Goal: Task Accomplishment & Management: Complete application form

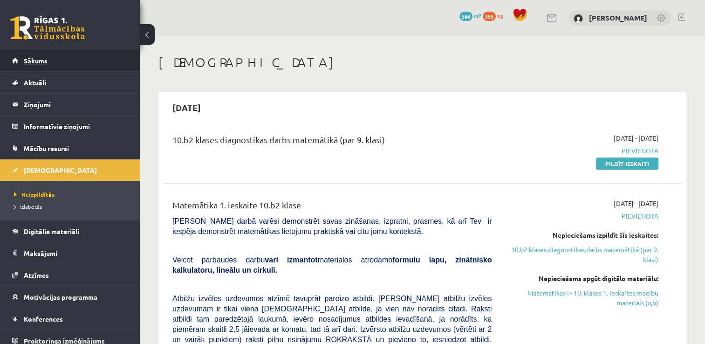
click at [43, 61] on span "Sākums" at bounding box center [36, 60] width 24 height 8
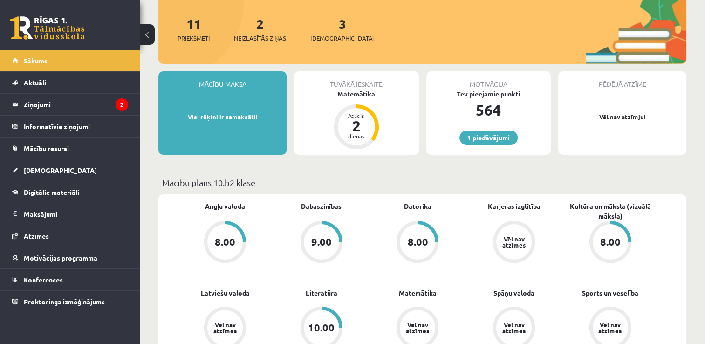
scroll to position [110, 0]
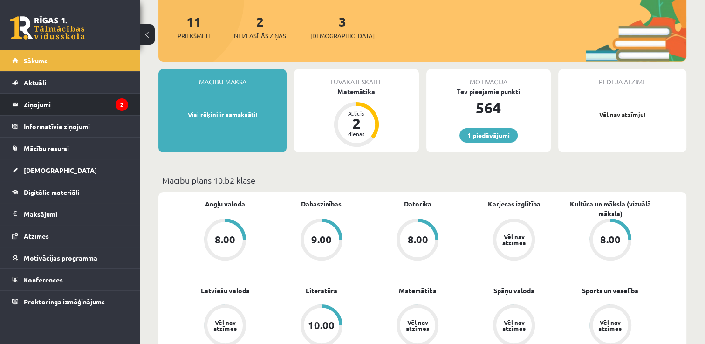
click at [60, 103] on legend "Ziņojumi 2" at bounding box center [76, 104] width 104 height 21
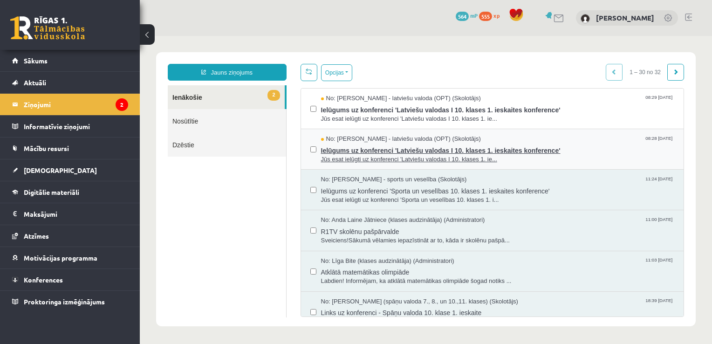
click at [574, 148] on span "Ielūgums uz konferenci 'Latviešu valodas I 10. klases 1. ieskaites konference'" at bounding box center [498, 150] width 354 height 12
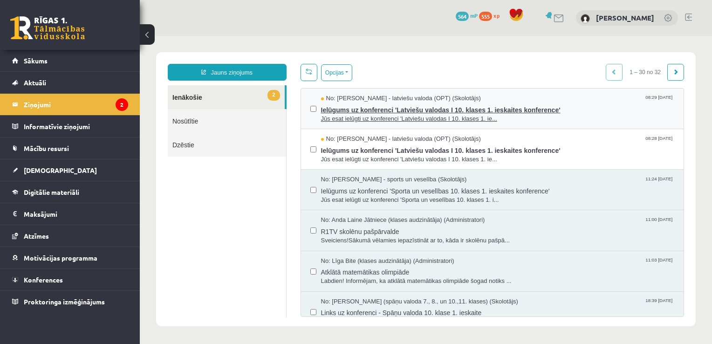
click at [578, 109] on span "Ielūgums uz konferenci 'Latviešu valodas I 10. klases 1. ieskaites konference'" at bounding box center [498, 109] width 354 height 12
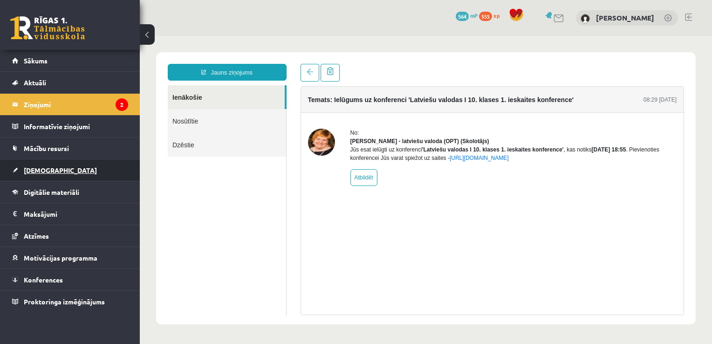
click at [51, 167] on span "[DEMOGRAPHIC_DATA]" at bounding box center [60, 170] width 73 height 8
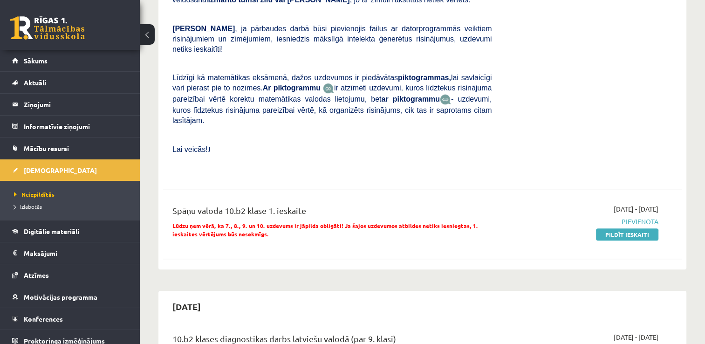
scroll to position [456, 0]
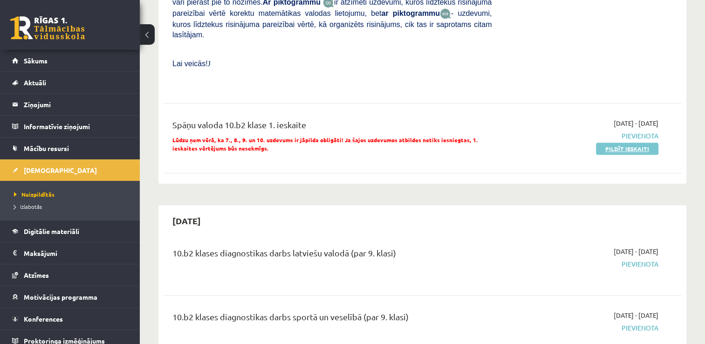
click at [614, 143] on link "Pildīt ieskaiti" at bounding box center [627, 149] width 62 height 12
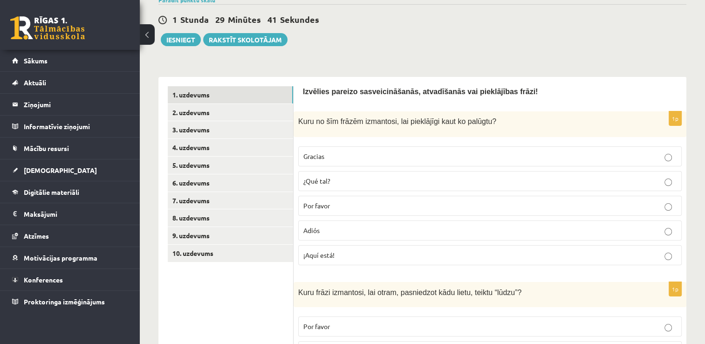
scroll to position [168, 0]
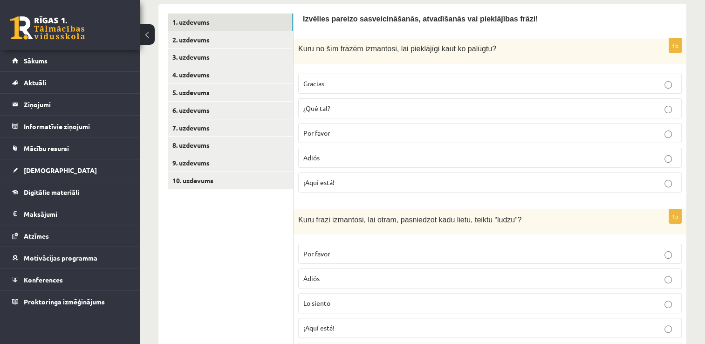
click at [378, 148] on label "Adiós" at bounding box center [490, 158] width 384 height 20
click at [372, 130] on p "Por favor" at bounding box center [489, 133] width 373 height 10
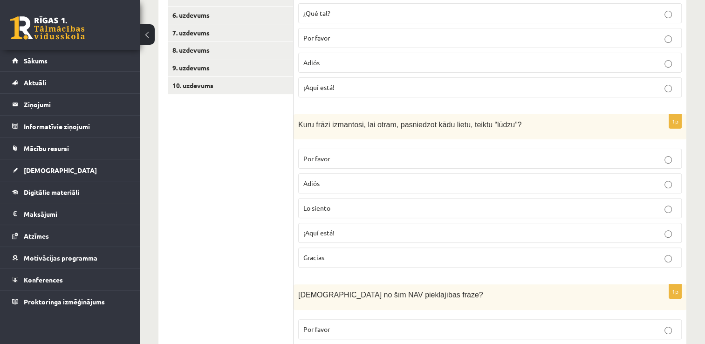
scroll to position [308, 0]
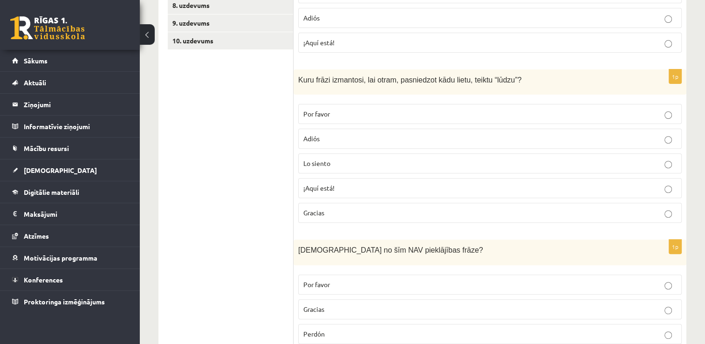
click at [348, 185] on p "¡Aquí está!" at bounding box center [489, 188] width 373 height 10
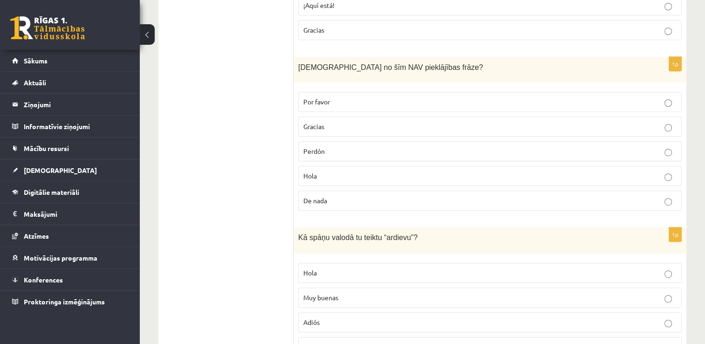
scroll to position [494, 0]
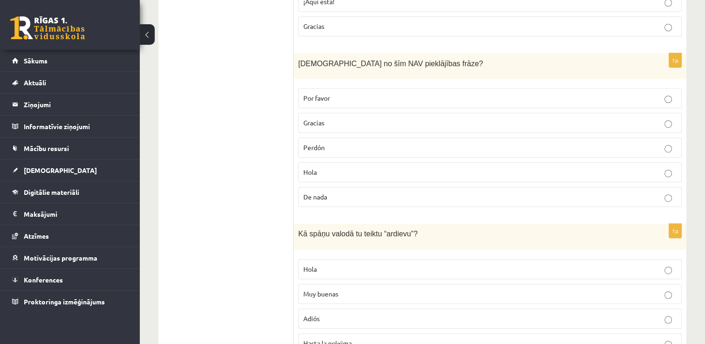
click at [330, 167] on p "Hola" at bounding box center [489, 172] width 373 height 10
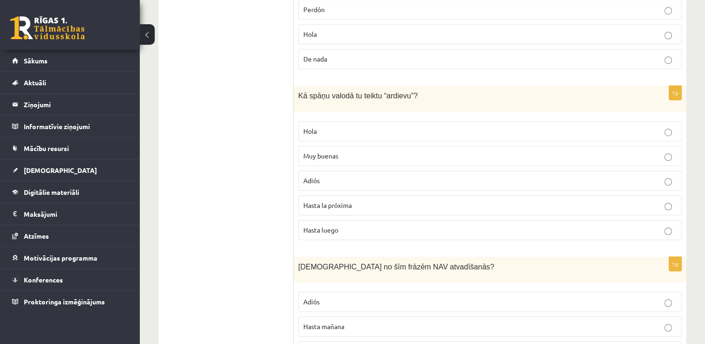
scroll to position [634, 0]
click at [346, 174] on p "Adiós" at bounding box center [489, 179] width 373 height 10
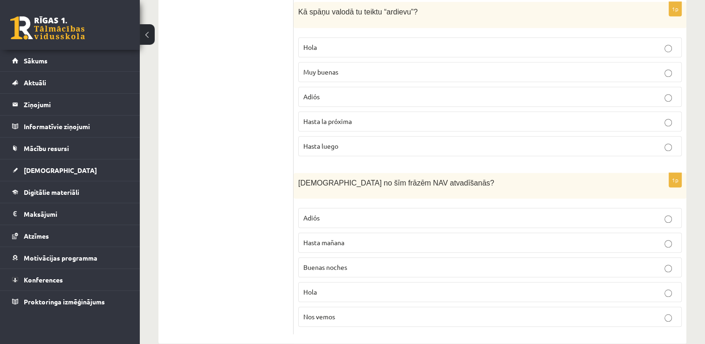
scroll to position [729, 0]
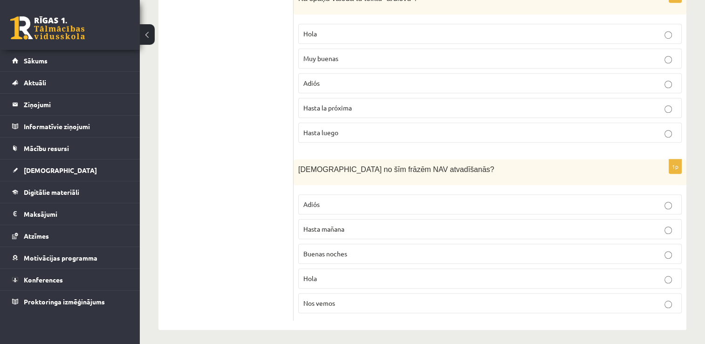
click at [359, 274] on p "Hola" at bounding box center [489, 279] width 373 height 10
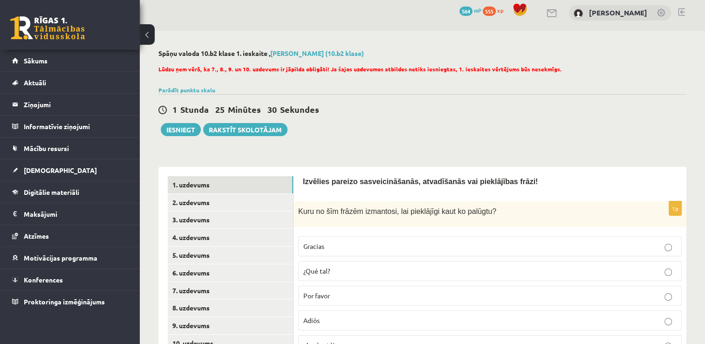
scroll to position [0, 0]
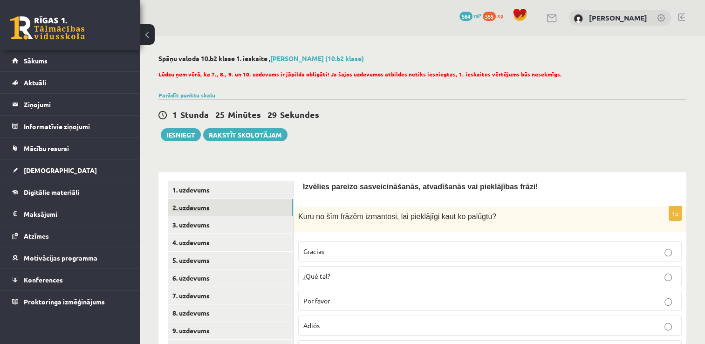
click at [190, 208] on link "2. uzdevums" at bounding box center [230, 207] width 125 height 17
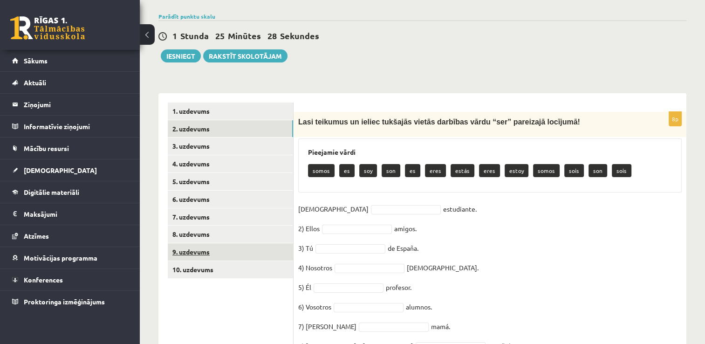
scroll to position [93, 0]
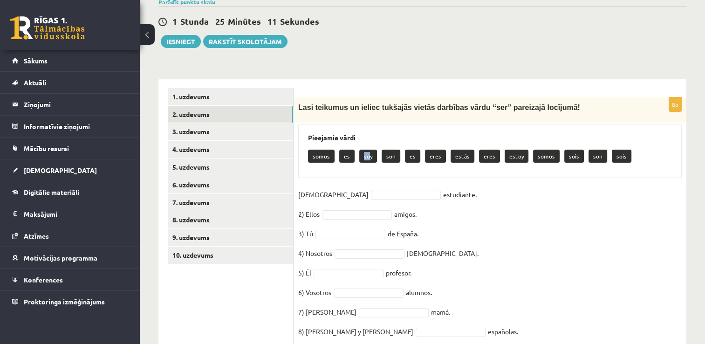
drag, startPoint x: 368, startPoint y: 156, endPoint x: 356, endPoint y: 168, distance: 17.2
click at [356, 168] on div "Pieejamie vārdi somos es soy son es eres estás eres estoy somos sois son sois" at bounding box center [490, 151] width 384 height 54
drag, startPoint x: 356, startPoint y: 168, endPoint x: 442, endPoint y: 194, distance: 90.1
click at [442, 194] on fieldset "1) Yo estudiante. 2) Ellos amigos. 3) Tú de España. 4) Nosotros franceses. 5) É…" at bounding box center [490, 265] width 384 height 157
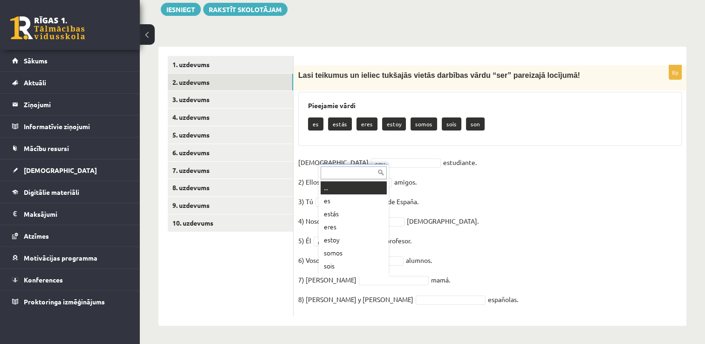
scroll to position [11, 0]
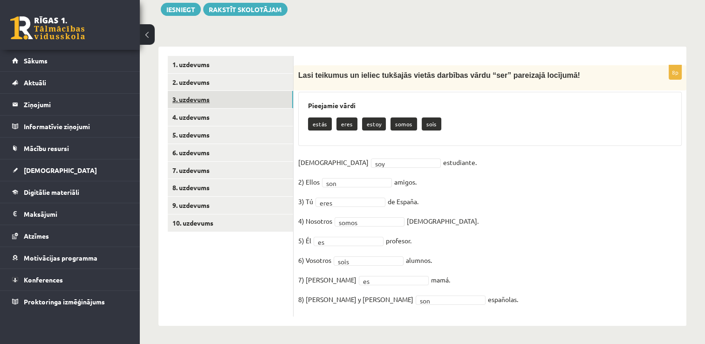
click at [192, 94] on link "3. uzdevums" at bounding box center [230, 99] width 125 height 17
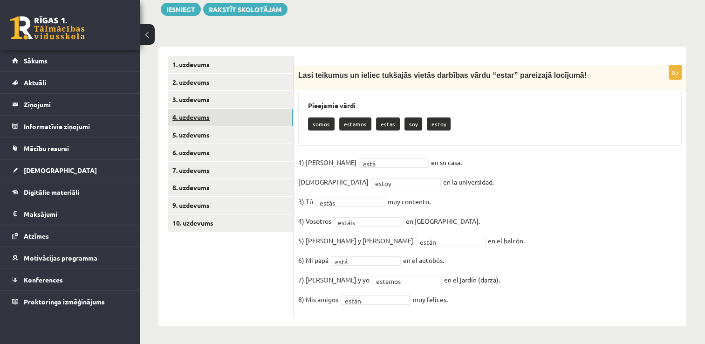
click at [199, 115] on link "4. uzdevums" at bounding box center [230, 117] width 125 height 17
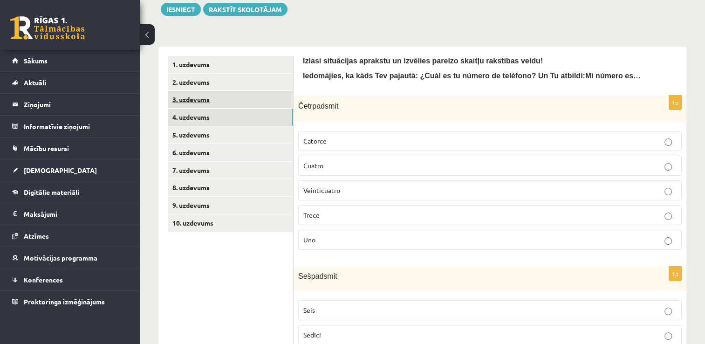
click at [200, 96] on link "3. uzdevums" at bounding box center [230, 99] width 125 height 17
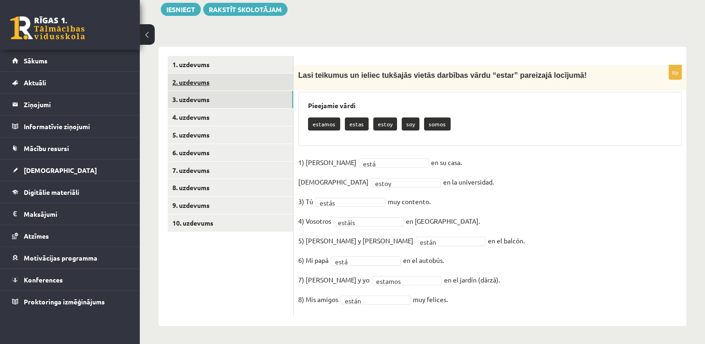
click at [199, 81] on link "2. uzdevums" at bounding box center [230, 82] width 125 height 17
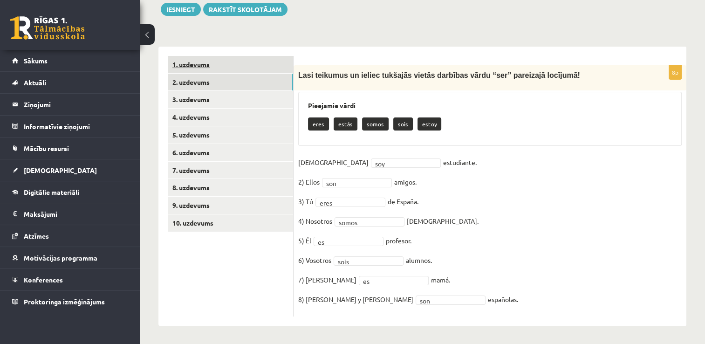
click at [192, 65] on link "1. uzdevums" at bounding box center [230, 64] width 125 height 17
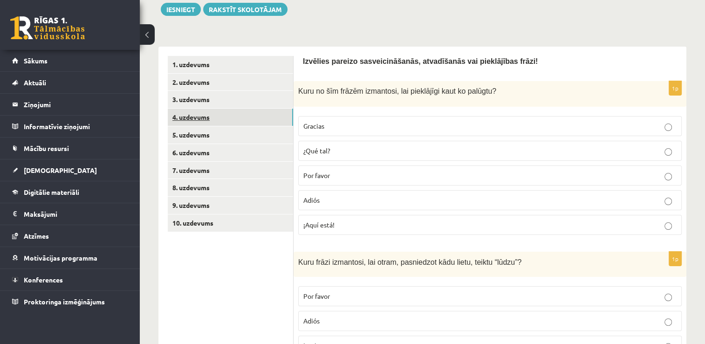
click at [200, 120] on link "4. uzdevums" at bounding box center [230, 117] width 125 height 17
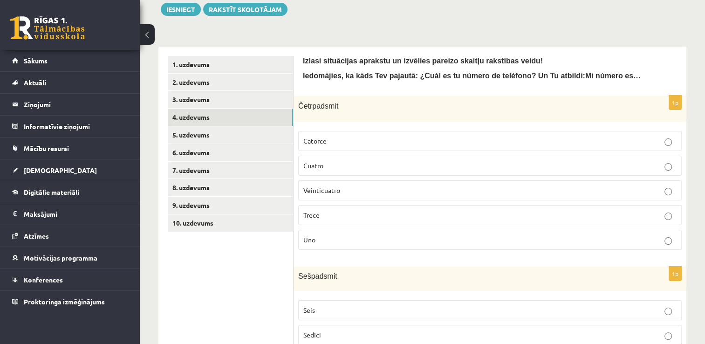
click at [567, 140] on p "Catorce" at bounding box center [489, 141] width 373 height 10
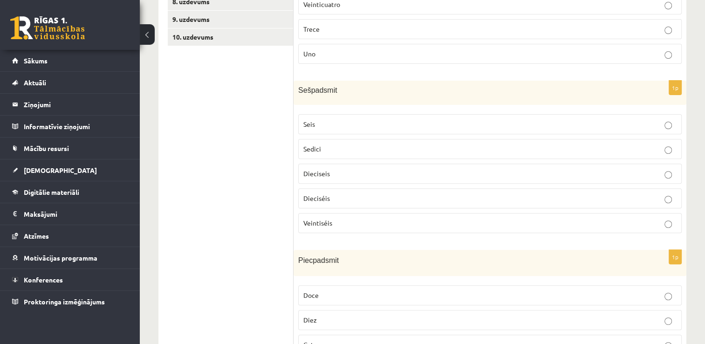
scroll to position [312, 0]
click at [404, 171] on p "Dieciseis" at bounding box center [489, 173] width 373 height 10
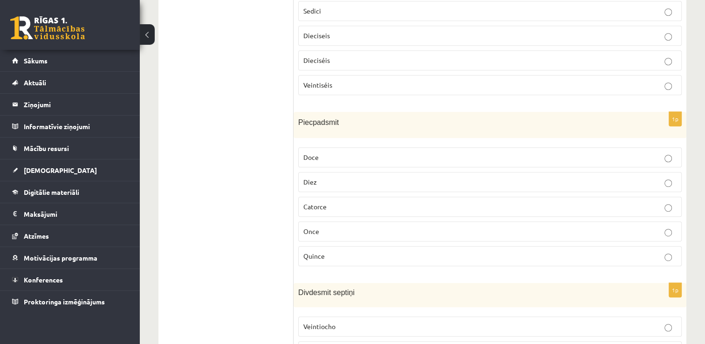
scroll to position [452, 0]
click at [374, 250] on p "Quince" at bounding box center [489, 254] width 373 height 10
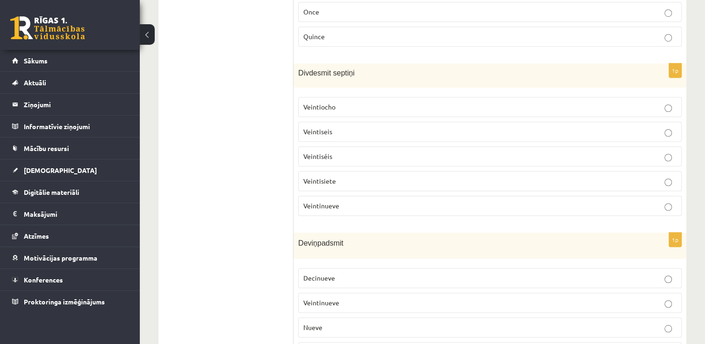
scroll to position [685, 0]
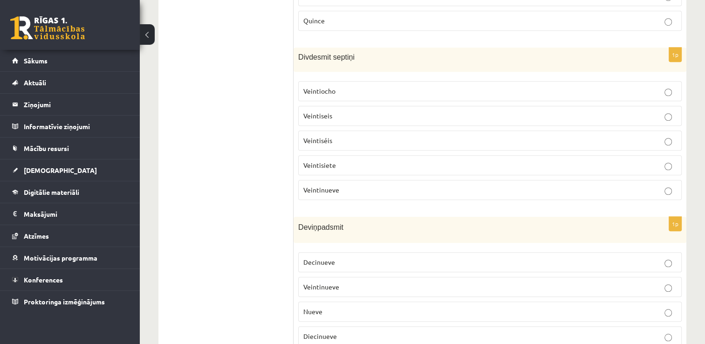
click at [359, 160] on p "Veintisiete" at bounding box center [489, 165] width 373 height 10
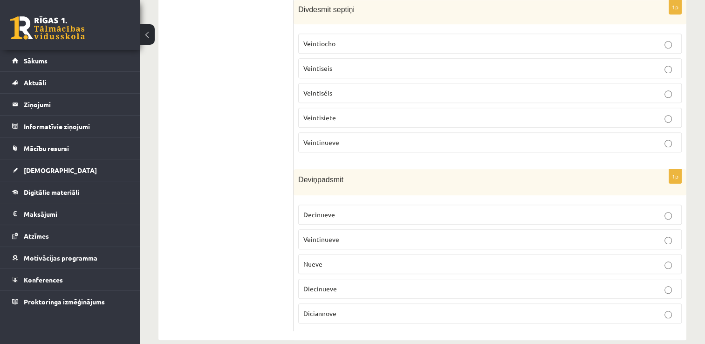
scroll to position [740, 0]
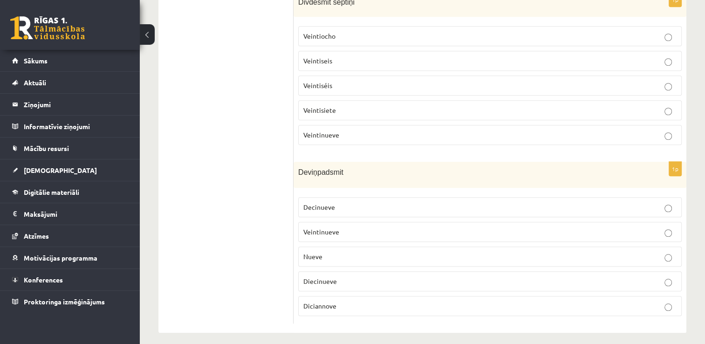
click at [361, 278] on p "Diecinueve" at bounding box center [489, 281] width 373 height 10
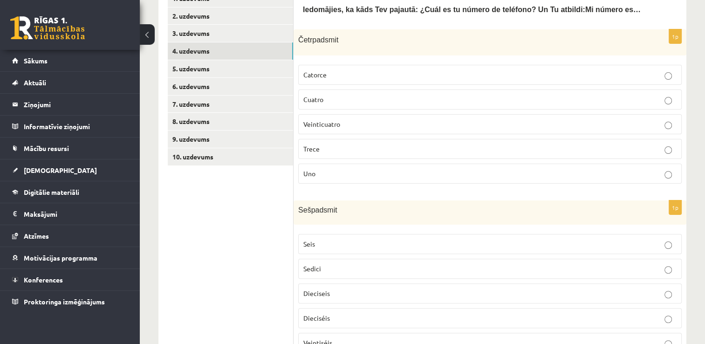
scroll to position [180, 0]
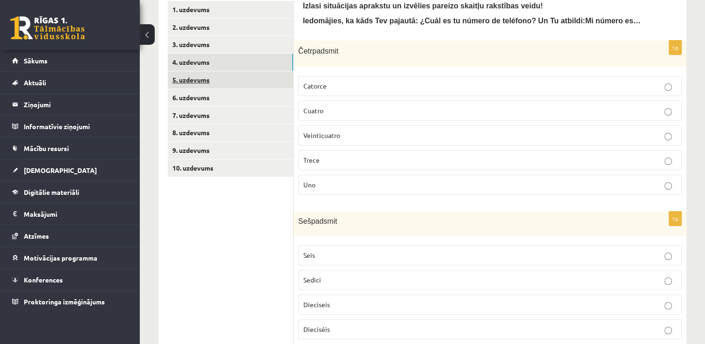
click at [214, 77] on link "5. uzdevums" at bounding box center [230, 79] width 125 height 17
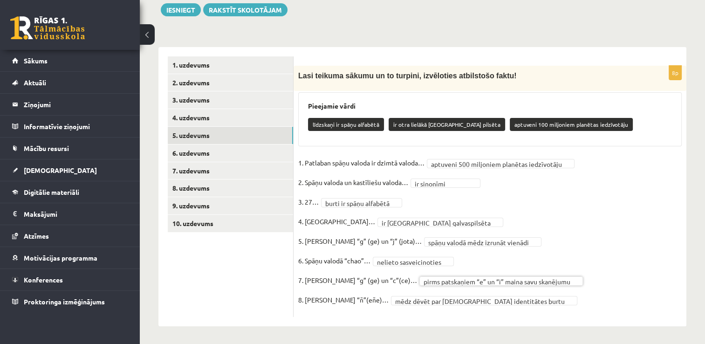
scroll to position [125, 0]
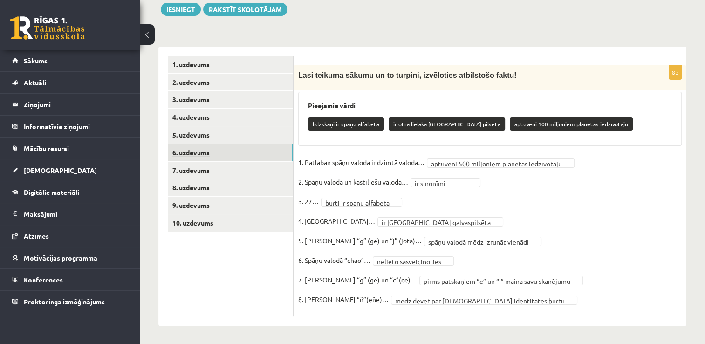
click at [251, 152] on link "6. uzdevums" at bounding box center [230, 152] width 125 height 17
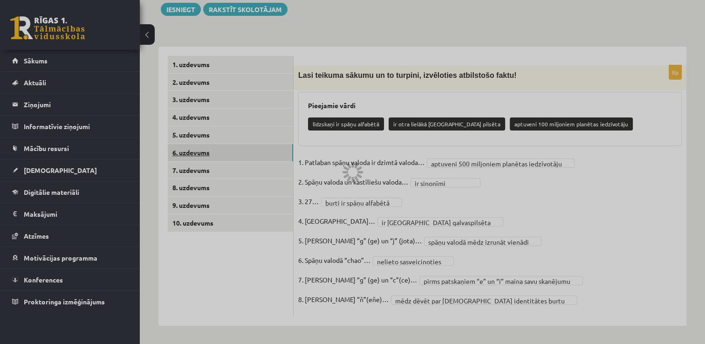
scroll to position [105, 0]
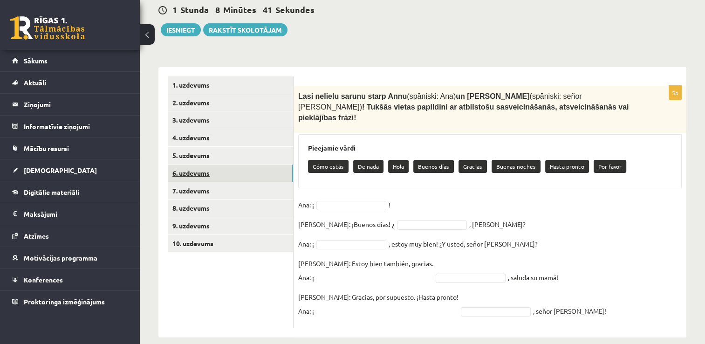
click at [224, 171] on link "6. uzdevums" at bounding box center [230, 173] width 125 height 17
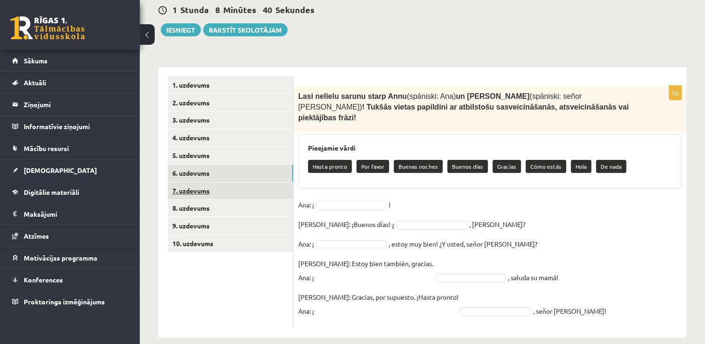
click at [206, 189] on link "7. uzdevums" at bounding box center [230, 190] width 125 height 17
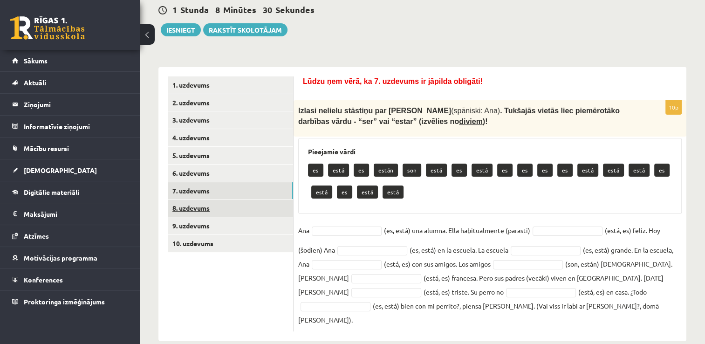
click at [199, 211] on link "8. uzdevums" at bounding box center [230, 207] width 125 height 17
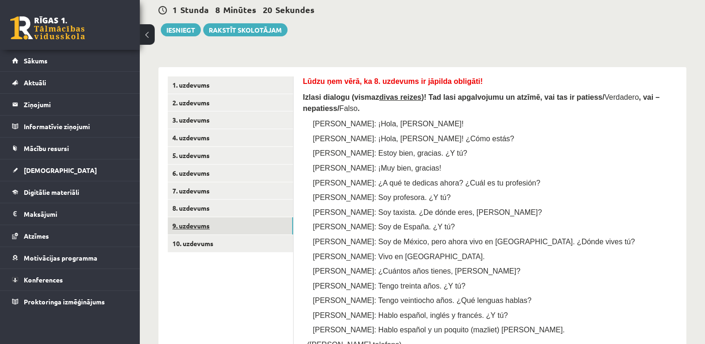
click at [196, 223] on link "9. uzdevums" at bounding box center [230, 225] width 125 height 17
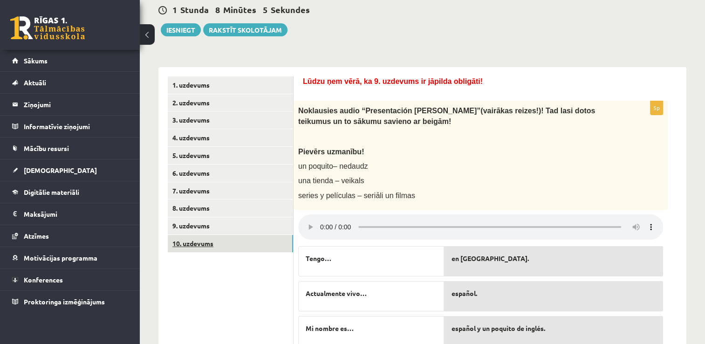
click at [199, 239] on link "10. uzdevums" at bounding box center [230, 243] width 125 height 17
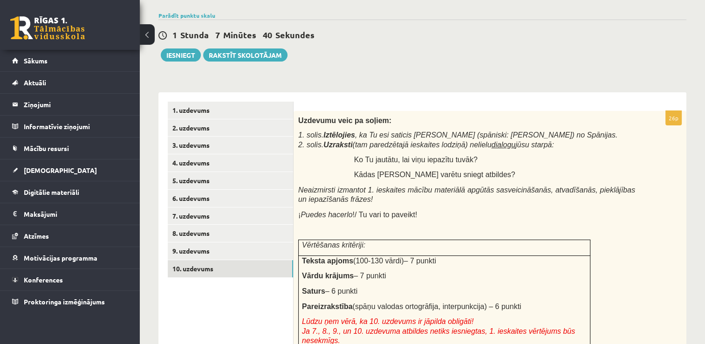
scroll to position [56, 0]
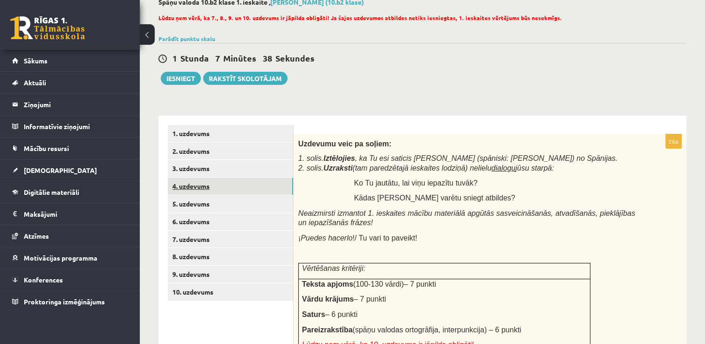
click at [224, 186] on link "4. uzdevums" at bounding box center [230, 186] width 125 height 17
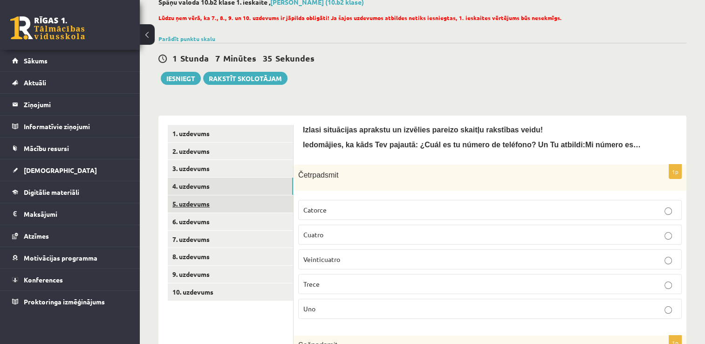
click at [216, 202] on link "5. uzdevums" at bounding box center [230, 203] width 125 height 17
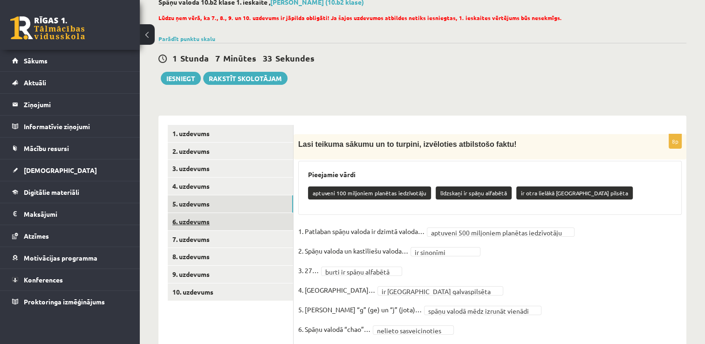
click at [210, 222] on link "6. uzdevums" at bounding box center [230, 221] width 125 height 17
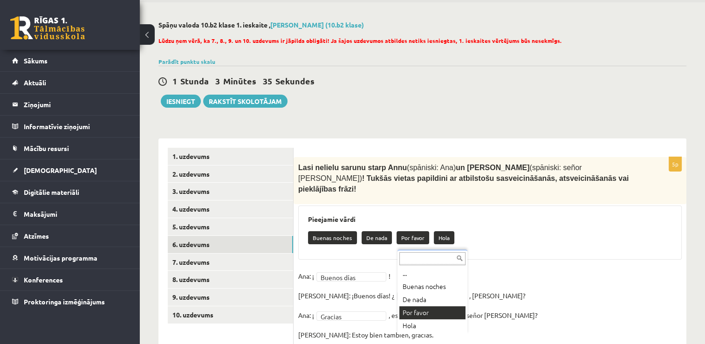
scroll to position [106, 0]
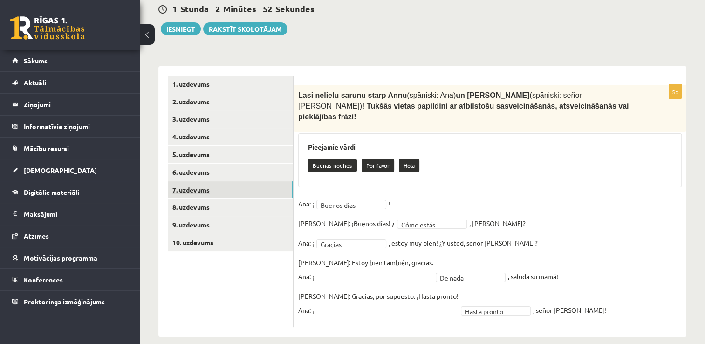
click at [184, 191] on link "7. uzdevums" at bounding box center [230, 189] width 125 height 17
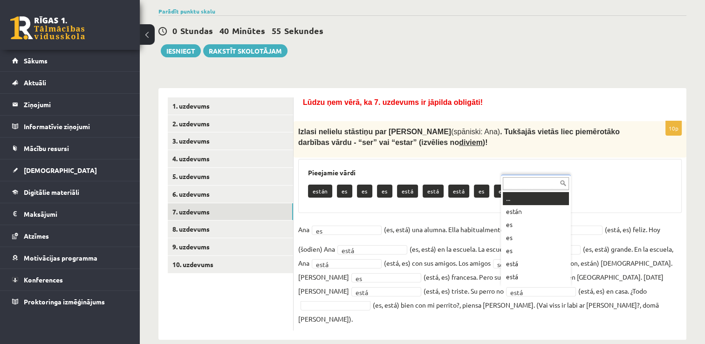
scroll to position [11, 0]
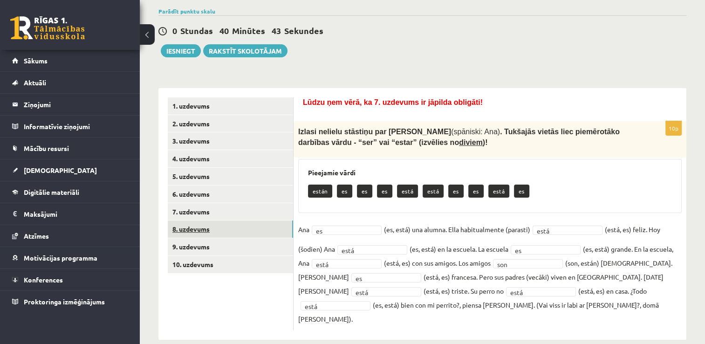
click at [223, 228] on link "8. uzdevums" at bounding box center [230, 228] width 125 height 17
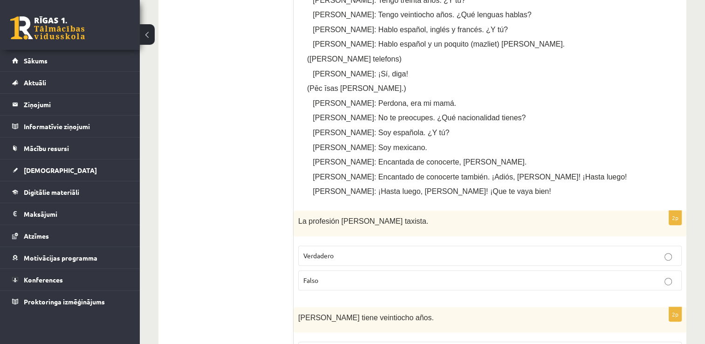
scroll to position [419, 0]
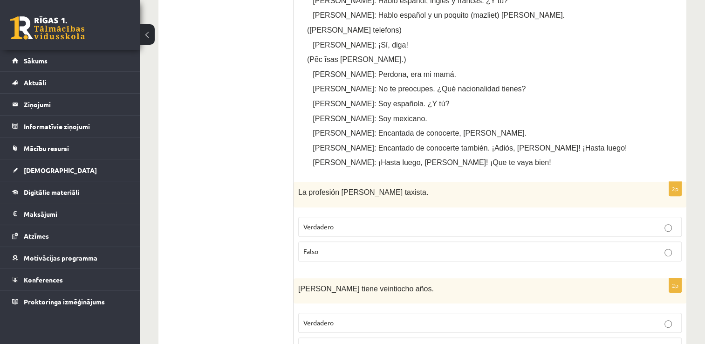
click at [494, 222] on p "Verdadero" at bounding box center [489, 227] width 373 height 10
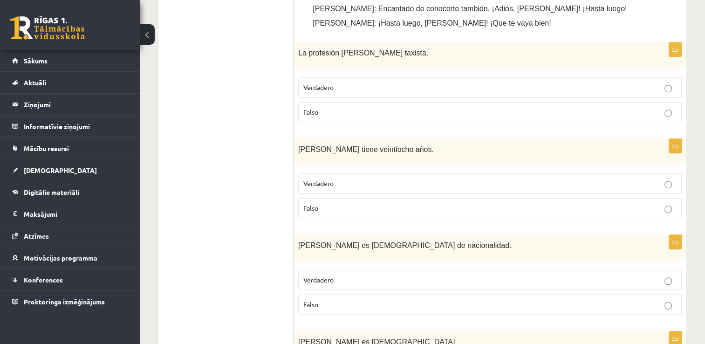
scroll to position [559, 0]
click at [368, 203] on p "Falso" at bounding box center [489, 208] width 373 height 10
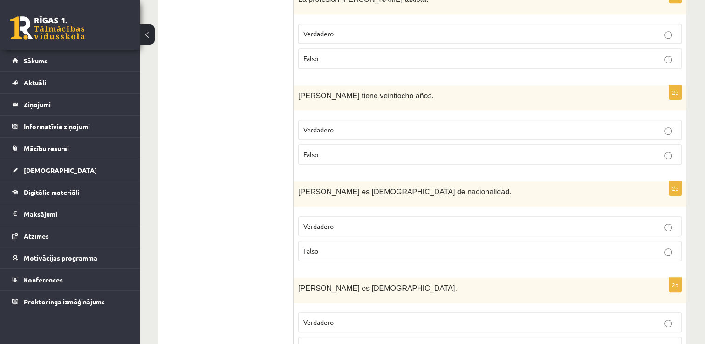
scroll to position [653, 0]
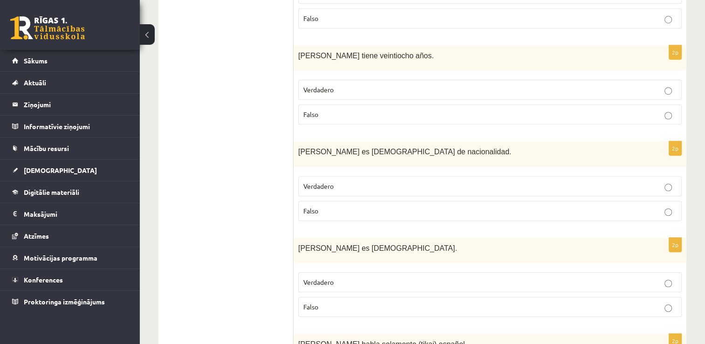
click at [365, 181] on p "Verdadero" at bounding box center [489, 186] width 373 height 10
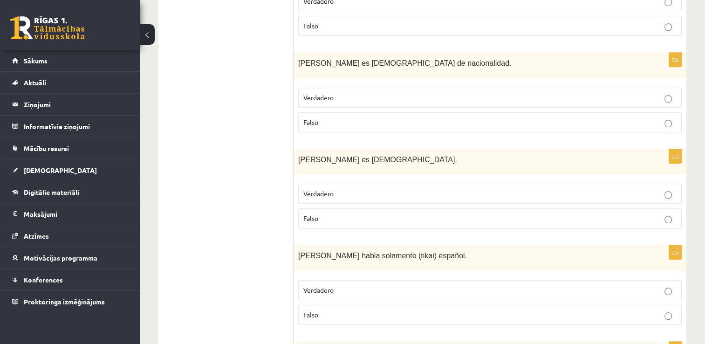
scroll to position [746, 0]
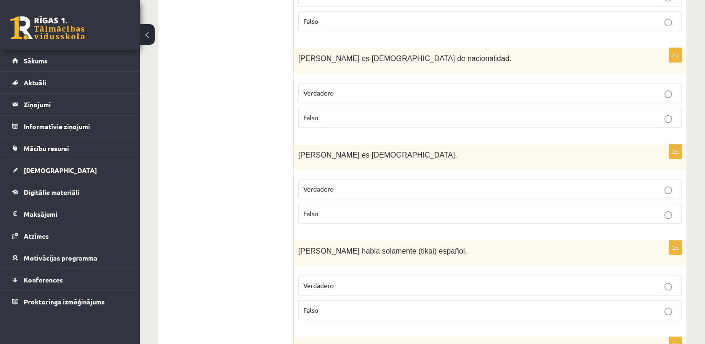
click at [375, 209] on p "Falso" at bounding box center [489, 214] width 373 height 10
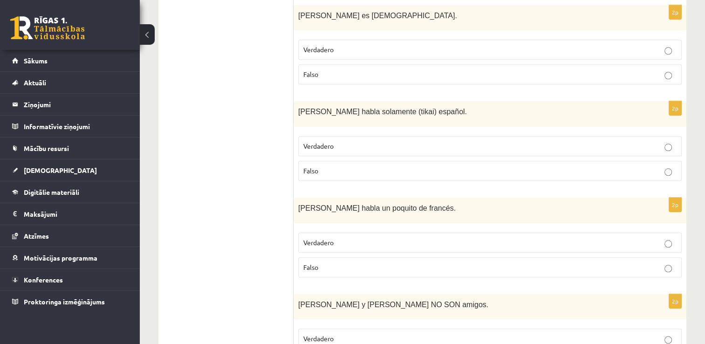
scroll to position [886, 0]
click at [384, 165] on p "Falso" at bounding box center [489, 170] width 373 height 10
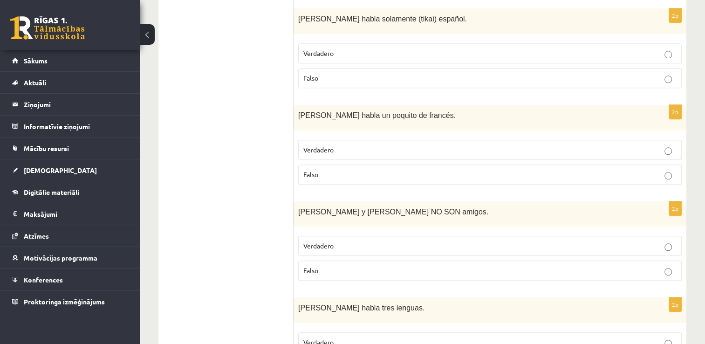
scroll to position [979, 0]
click at [383, 144] on p "Verdadero" at bounding box center [489, 149] width 373 height 10
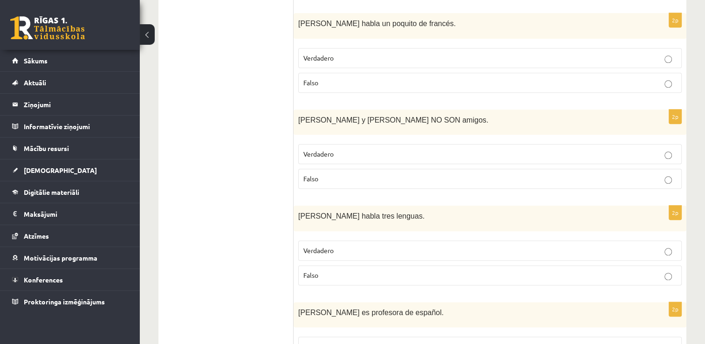
scroll to position [1072, 0]
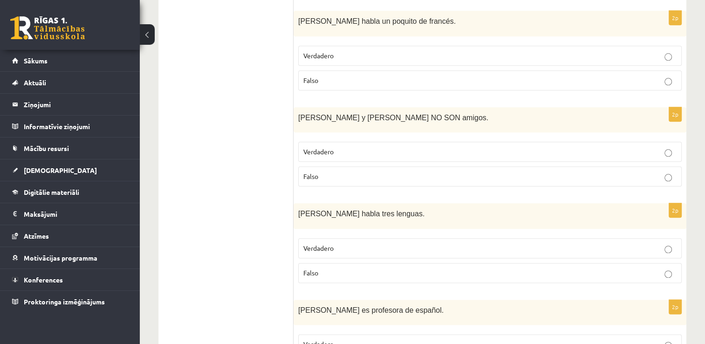
click at [374, 76] on p "Falso" at bounding box center [489, 81] width 373 height 10
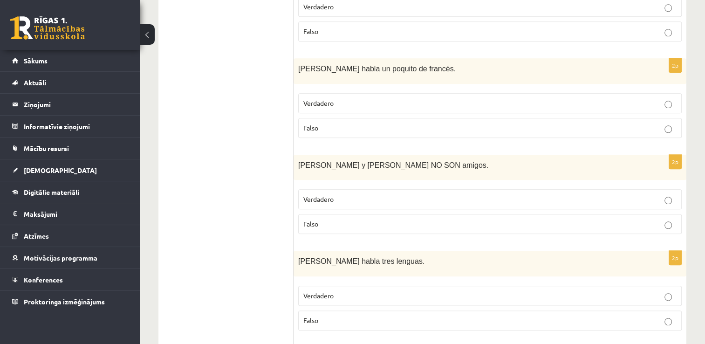
scroll to position [1025, 0]
click at [347, 218] on p "Falso" at bounding box center [489, 223] width 373 height 10
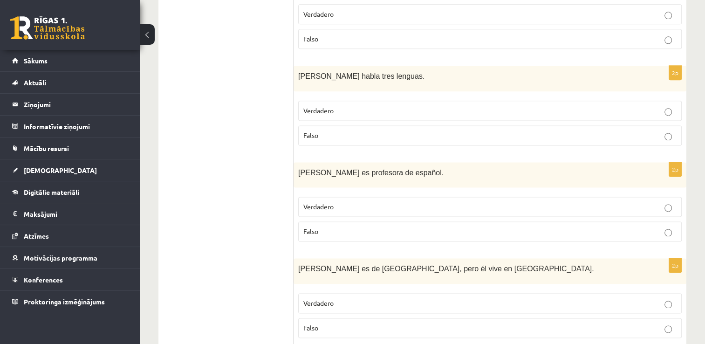
scroll to position [1212, 0]
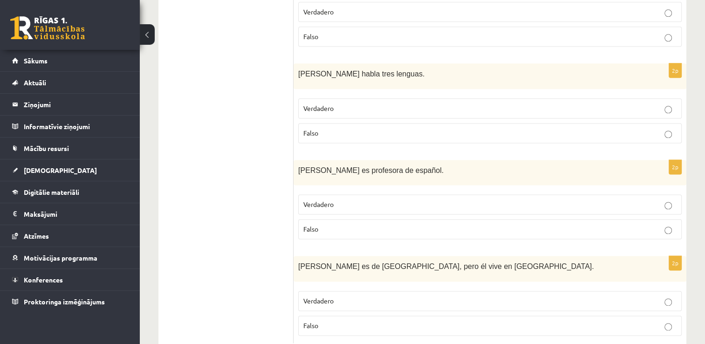
click at [347, 128] on p "Falso" at bounding box center [489, 133] width 373 height 10
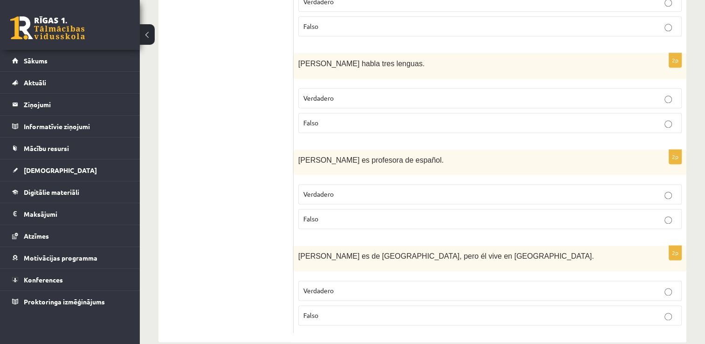
click at [370, 214] on p "Falso" at bounding box center [489, 219] width 373 height 10
click at [341, 286] on p "Verdadero" at bounding box center [489, 291] width 373 height 10
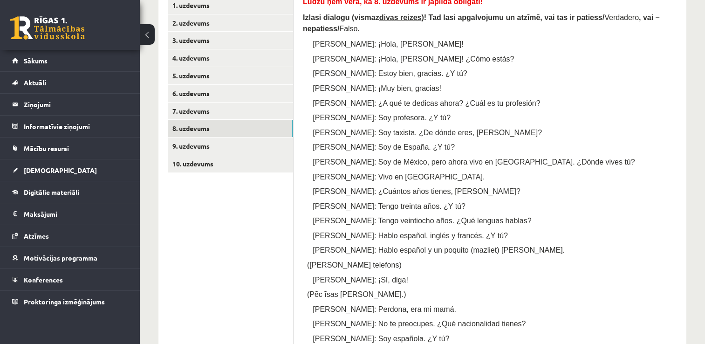
scroll to position [150, 0]
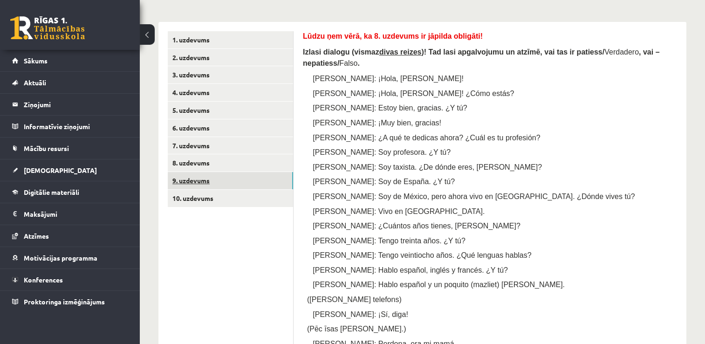
click at [231, 182] on link "9. uzdevums" at bounding box center [230, 180] width 125 height 17
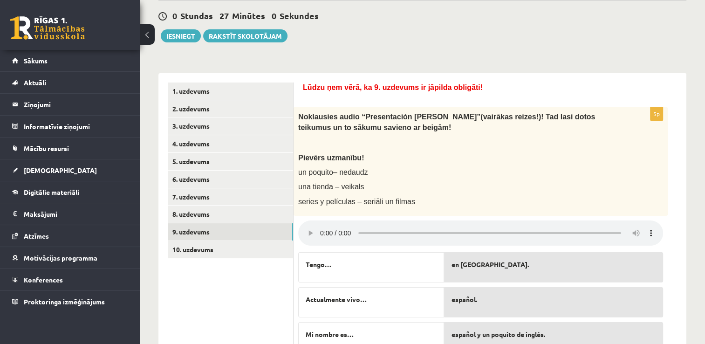
scroll to position [209, 0]
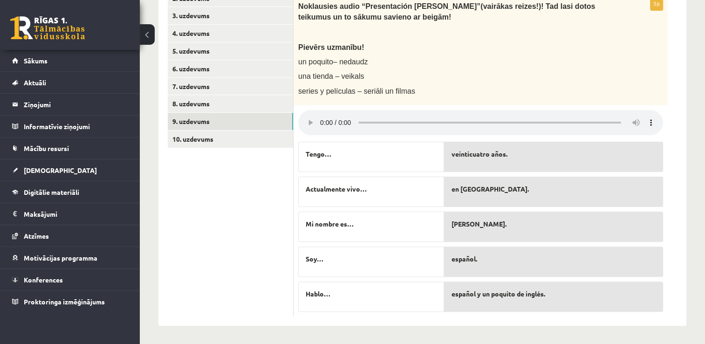
drag, startPoint x: 466, startPoint y: 191, endPoint x: 367, endPoint y: 141, distance: 110.5
click at [367, 141] on div "5p Noklausies audio “Presentaci ón Álvaro” (vairākas reizes!)! Tad lasi dotos t…" at bounding box center [481, 156] width 374 height 320
click at [195, 134] on link "10. uzdevums" at bounding box center [230, 139] width 125 height 17
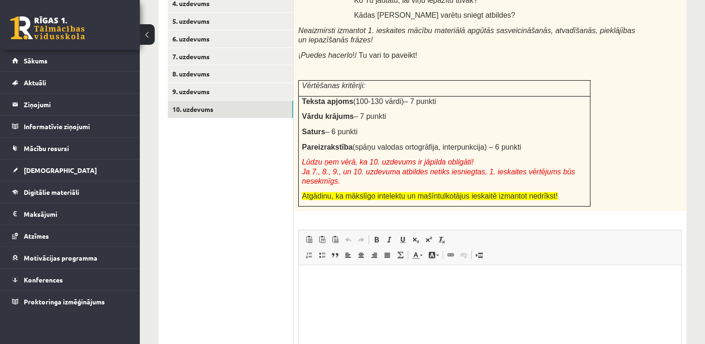
scroll to position [256, 0]
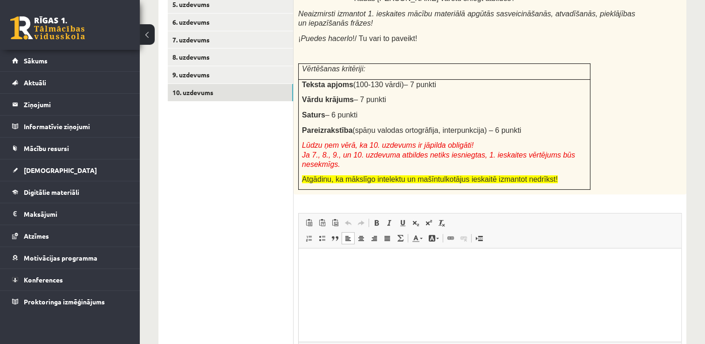
click at [329, 274] on html at bounding box center [490, 262] width 383 height 28
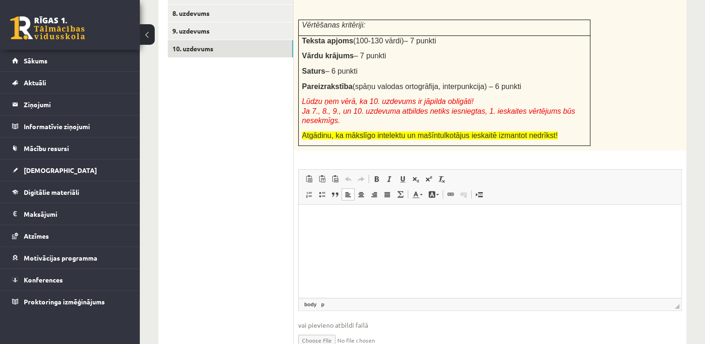
scroll to position [326, 0]
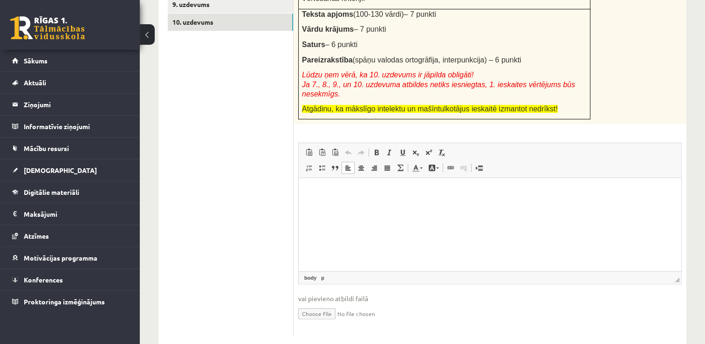
drag, startPoint x: 30, startPoint y: 27, endPoint x: 213, endPoint y: 205, distance: 255.5
click at [213, 205] on ul "1. uzdevums 2. uzdevums 3. uzdevums 4. uzdevums 5. uzdevums 6. uzdevums 7. uzde…" at bounding box center [231, 96] width 126 height 482
drag, startPoint x: 16, startPoint y: 32, endPoint x: 240, endPoint y: 211, distance: 286.2
drag, startPoint x: 240, startPoint y: 211, endPoint x: 242, endPoint y: 251, distance: 40.6
click at [242, 251] on ul "1. uzdevums 2. uzdevums 3. uzdevums 4. uzdevums 5. uzdevums 6. uzdevums 7. uzde…" at bounding box center [231, 96] width 126 height 482
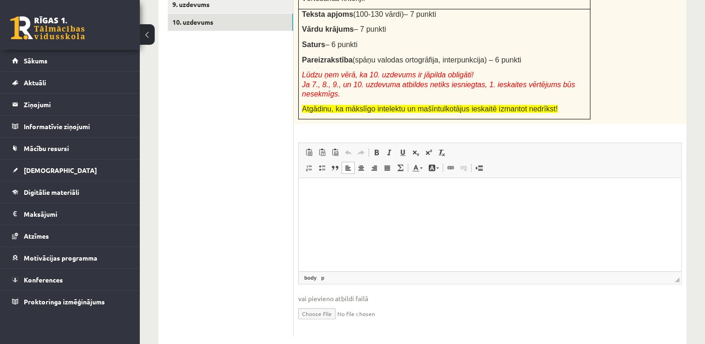
drag, startPoint x: 26, startPoint y: 19, endPoint x: 251, endPoint y: 208, distance: 293.7
click at [251, 208] on ul "1. uzdevums 2. uzdevums 3. uzdevums 4. uzdevums 5. uzdevums 6. uzdevums 7. uzde…" at bounding box center [231, 96] width 126 height 482
click at [333, 189] on span "Paste" at bounding box center [347, 193] width 29 height 14
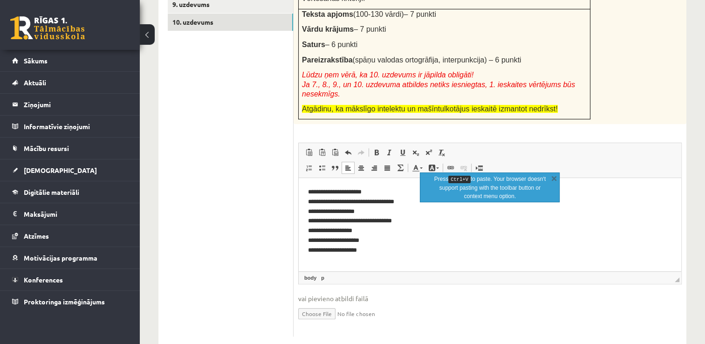
click at [251, 255] on ul "1. uzdevums 2. uzdevums 3. uzdevums 4. uzdevums 5. uzdevums 6. uzdevums 7. uzde…" at bounding box center [231, 96] width 126 height 482
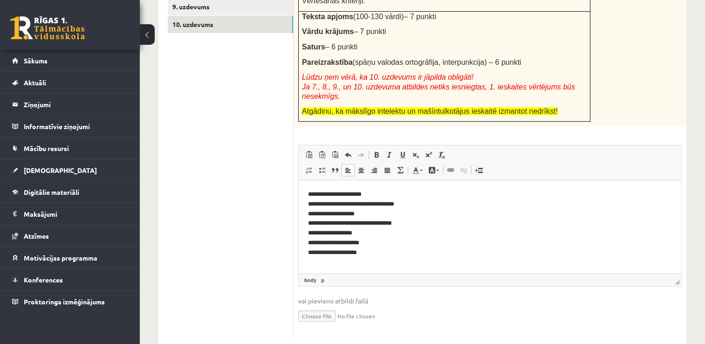
scroll to position [326, 0]
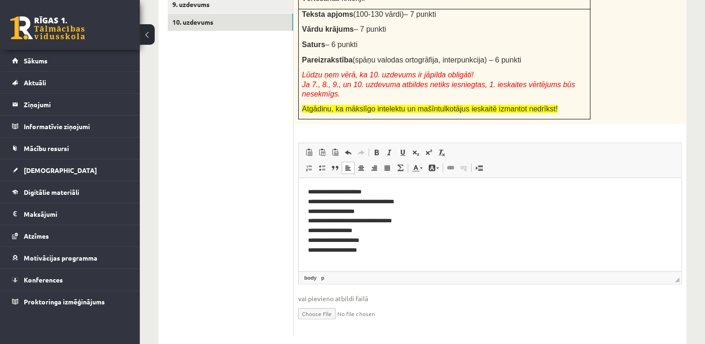
click at [371, 254] on p "**********" at bounding box center [490, 221] width 364 height 68
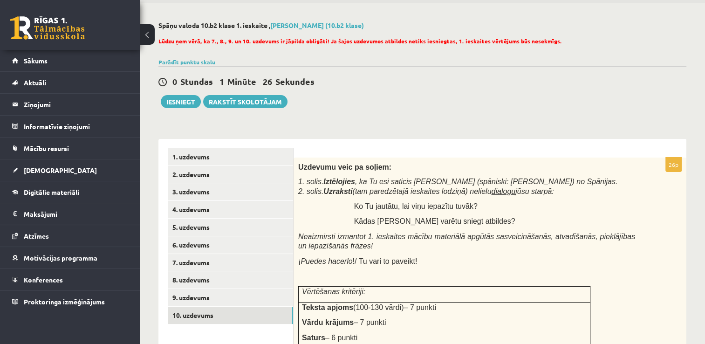
scroll to position [0, 0]
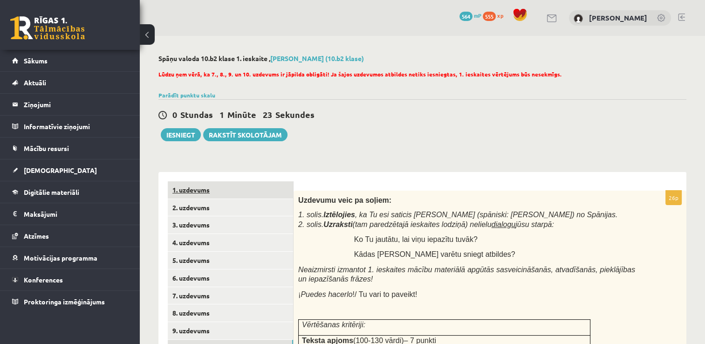
click at [203, 189] on link "1. uzdevums" at bounding box center [230, 189] width 125 height 17
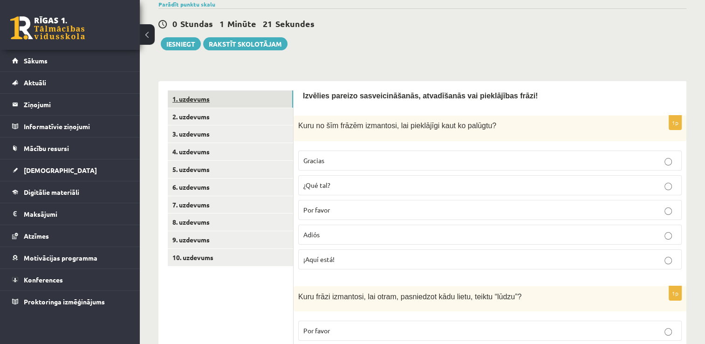
scroll to position [93, 0]
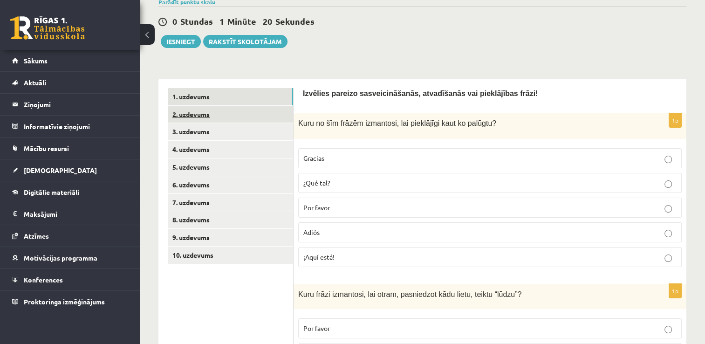
click at [186, 115] on link "2. uzdevums" at bounding box center [230, 114] width 125 height 17
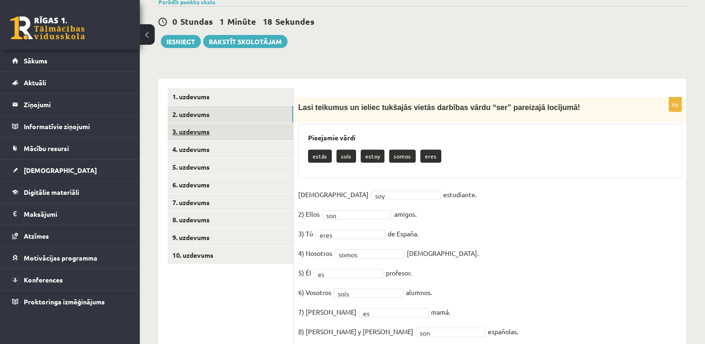
click at [188, 133] on link "3. uzdevums" at bounding box center [230, 131] width 125 height 17
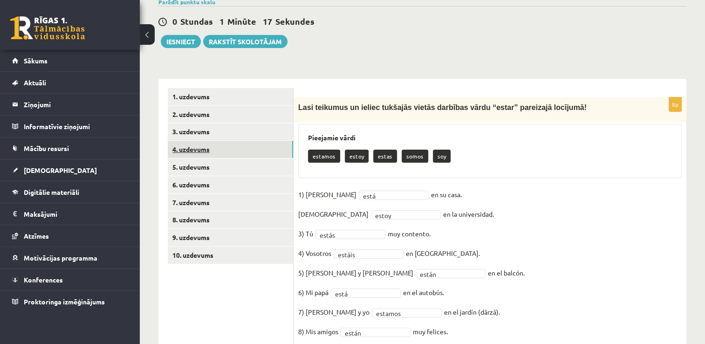
click at [194, 151] on link "4. uzdevums" at bounding box center [230, 149] width 125 height 17
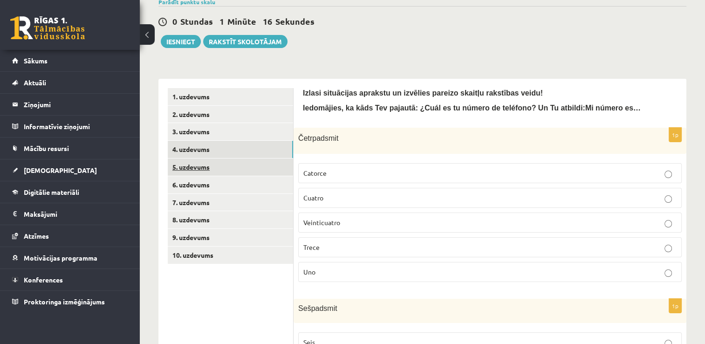
click at [195, 167] on link "5. uzdevums" at bounding box center [230, 166] width 125 height 17
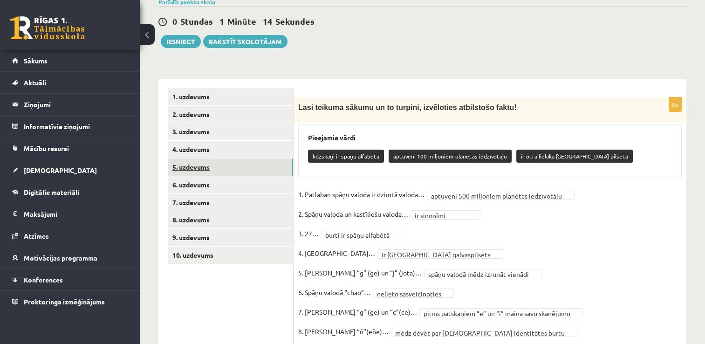
scroll to position [126, 0]
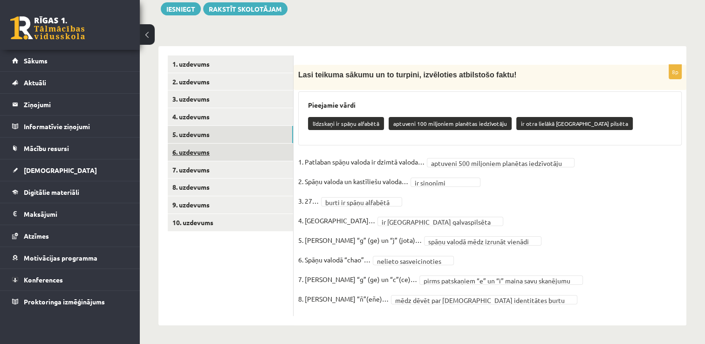
click at [196, 155] on link "6. uzdevums" at bounding box center [230, 152] width 125 height 17
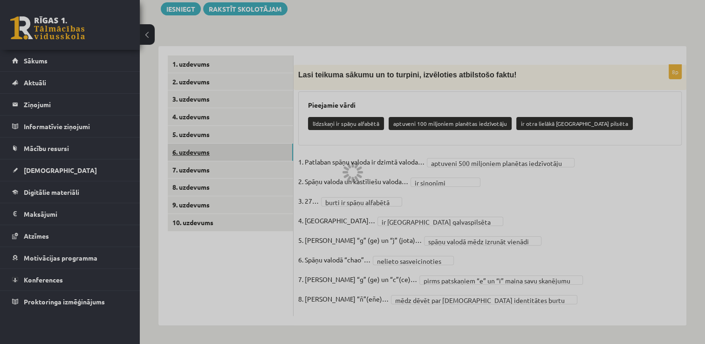
scroll to position [106, 0]
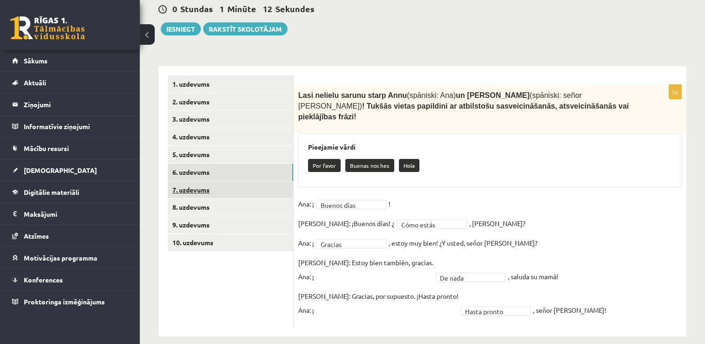
click at [193, 186] on link "7. uzdevums" at bounding box center [230, 189] width 125 height 17
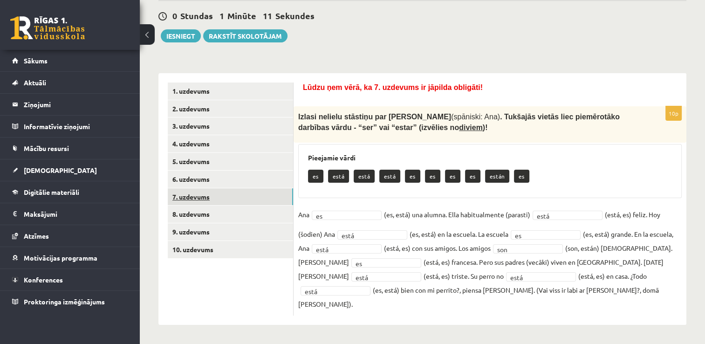
scroll to position [84, 0]
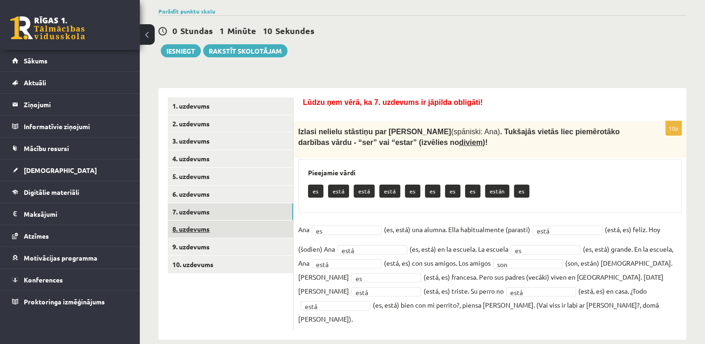
click at [186, 227] on link "8. uzdevums" at bounding box center [230, 228] width 125 height 17
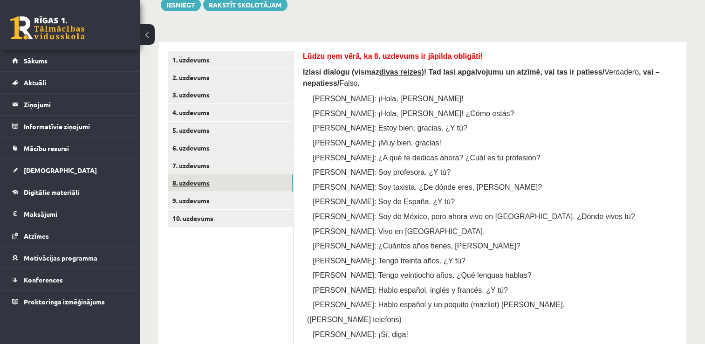
scroll to position [131, 0]
click at [192, 204] on link "9. uzdevums" at bounding box center [230, 200] width 125 height 17
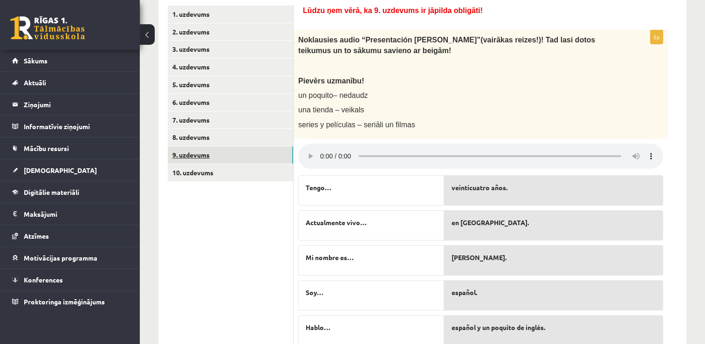
scroll to position [177, 0]
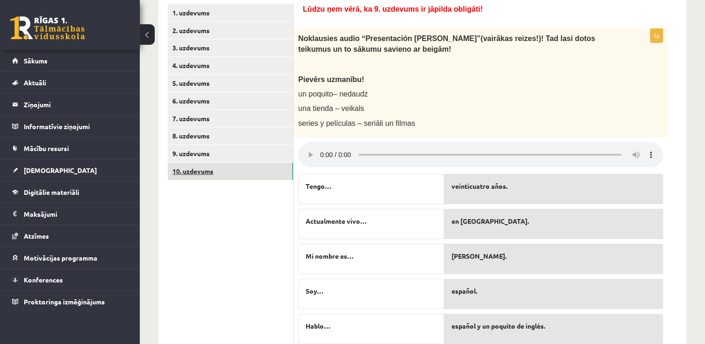
click at [192, 174] on link "10. uzdevums" at bounding box center [230, 171] width 125 height 17
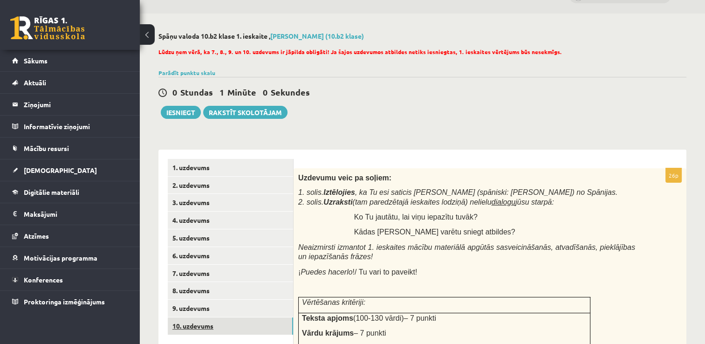
scroll to position [10, 0]
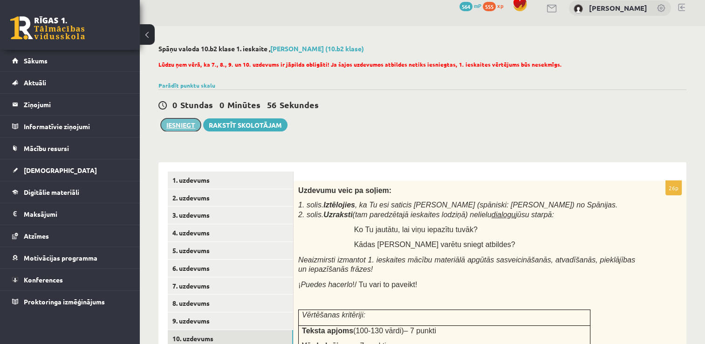
click at [178, 124] on button "Iesniegt" at bounding box center [181, 124] width 40 height 13
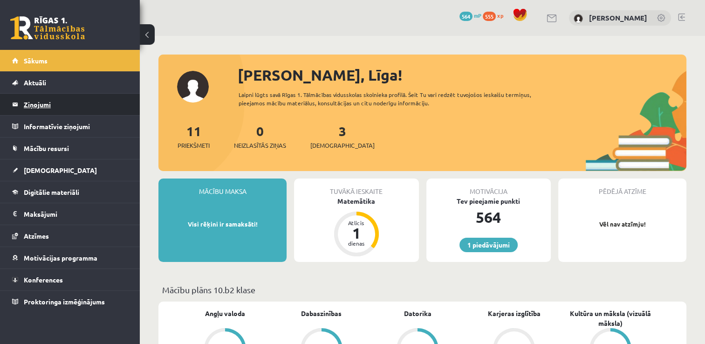
click at [51, 100] on legend "Ziņojumi 0" at bounding box center [76, 104] width 104 height 21
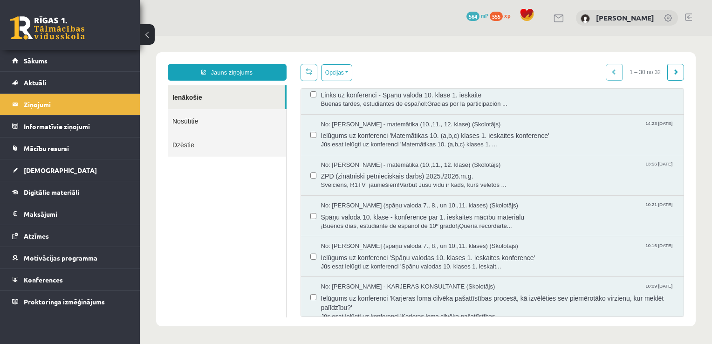
scroll to position [233, 0]
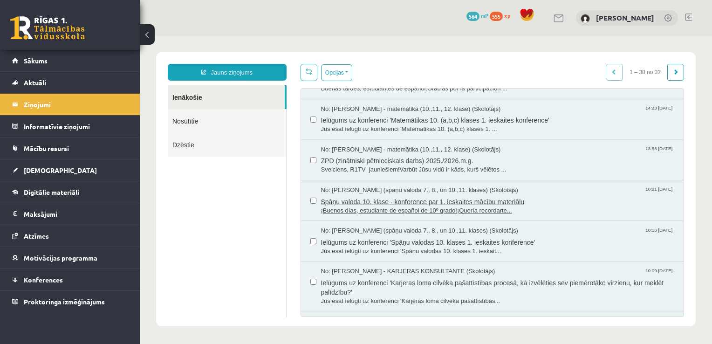
click at [378, 198] on span "Spāņu valoda 10. klase - konference par 1. ieskaites mācību materiālu" at bounding box center [498, 201] width 354 height 12
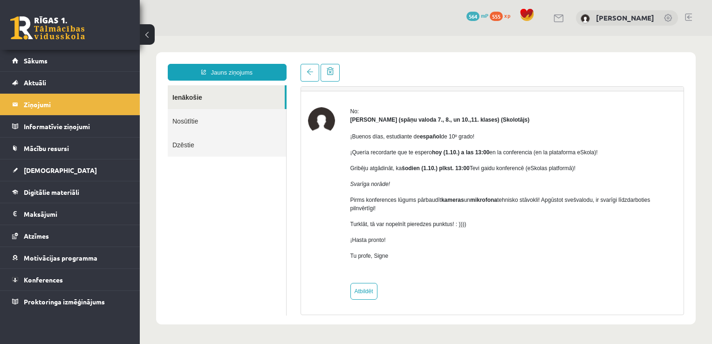
scroll to position [0, 0]
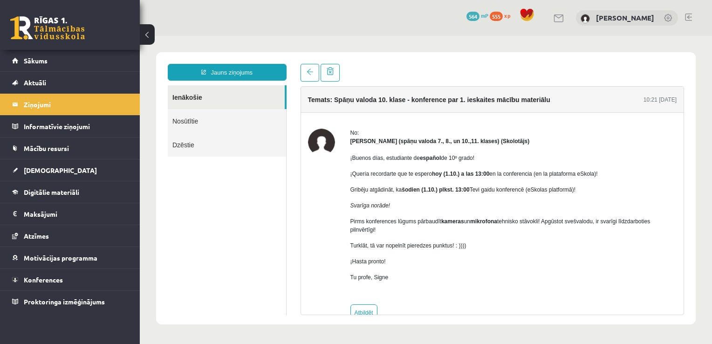
click at [146, 34] on button at bounding box center [147, 34] width 15 height 21
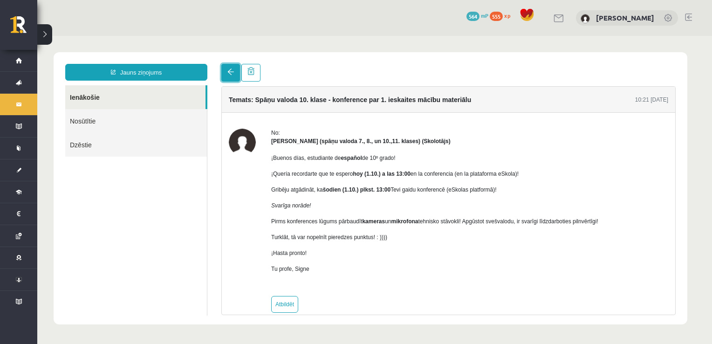
click at [226, 76] on link at bounding box center [230, 73] width 19 height 18
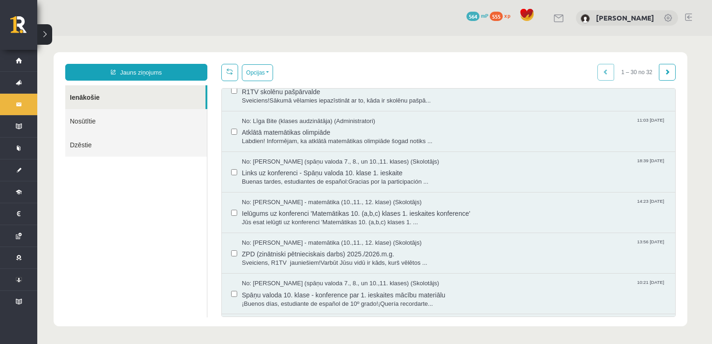
scroll to position [140, 0]
click at [303, 172] on span "Links uz konferenci - Spāņu valoda 10. klase 1. ieskaite" at bounding box center [454, 172] width 424 height 12
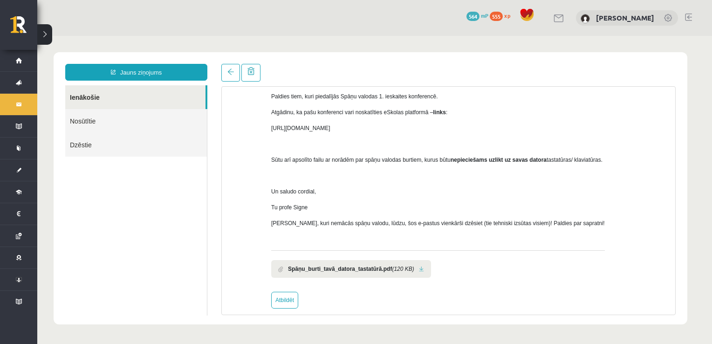
scroll to position [0, 0]
click at [419, 267] on link at bounding box center [421, 269] width 5 height 6
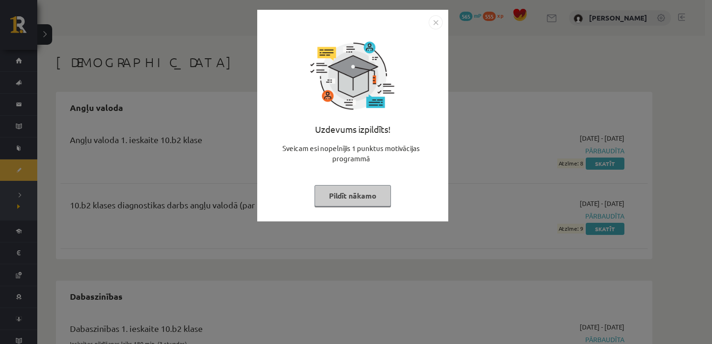
click at [337, 196] on button "Pildīt nākamo" at bounding box center [353, 195] width 76 height 21
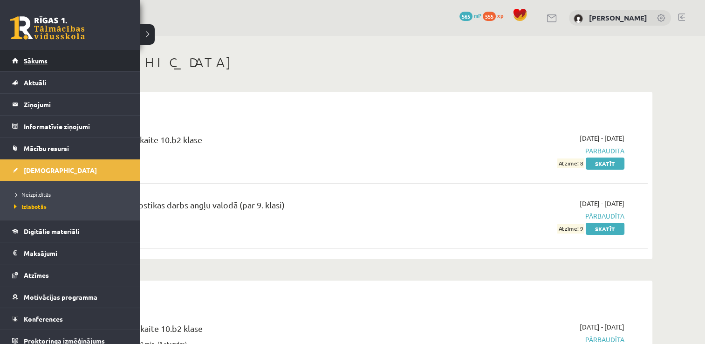
click at [59, 54] on link "Sākums" at bounding box center [70, 60] width 116 height 21
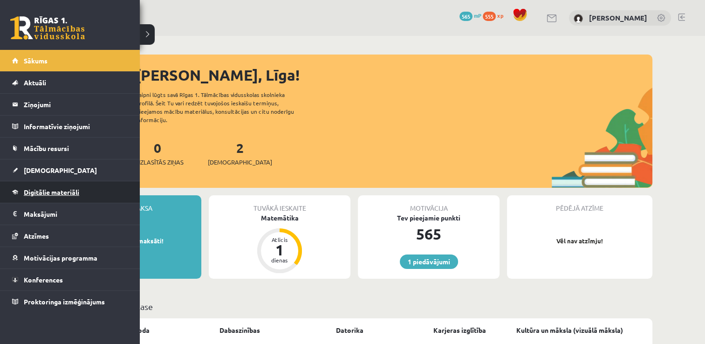
click at [58, 191] on span "Digitālie materiāli" at bounding box center [51, 192] width 55 height 8
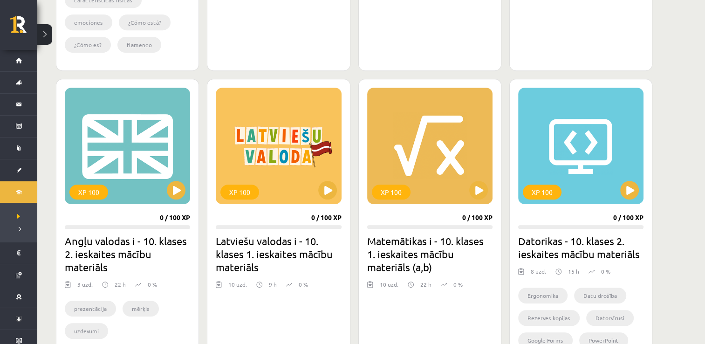
scroll to position [513, 0]
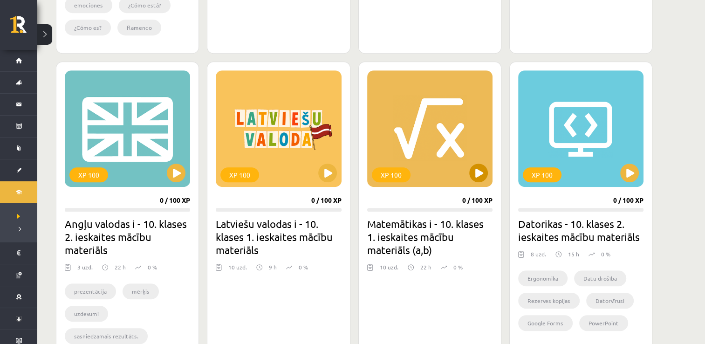
click at [437, 158] on div "XP 100" at bounding box center [429, 128] width 125 height 117
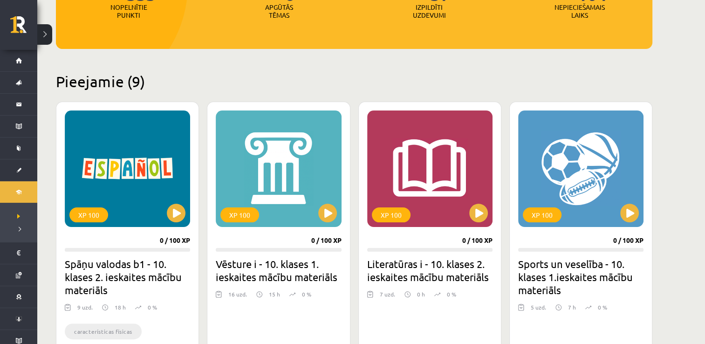
scroll to position [47, 0]
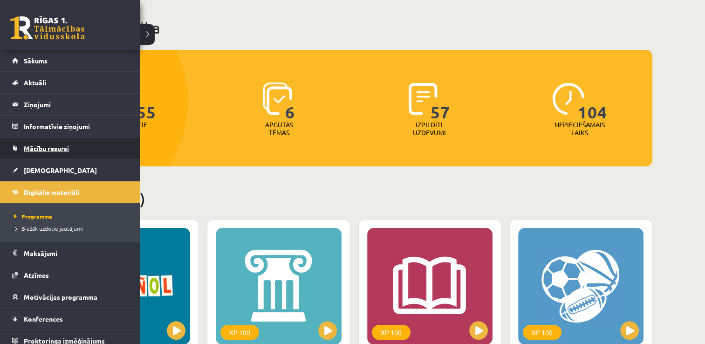
click at [37, 145] on span "Mācību resursi" at bounding box center [46, 148] width 45 height 8
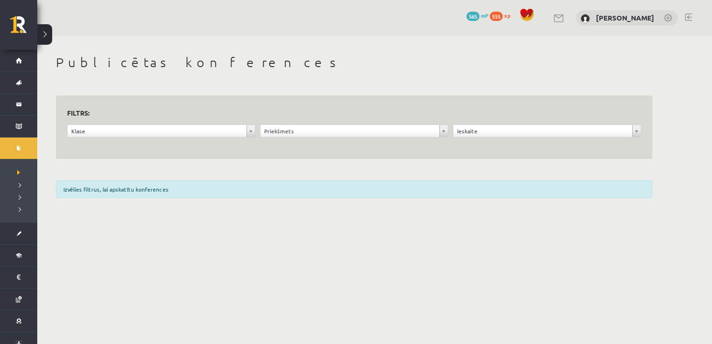
click at [124, 124] on div "Klase" at bounding box center [161, 130] width 188 height 13
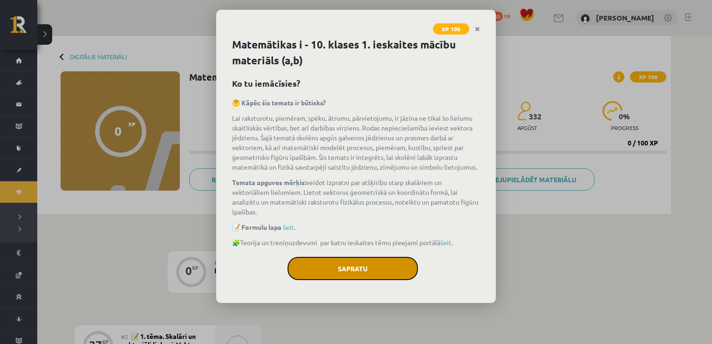
click at [354, 266] on button "Sapratu" at bounding box center [353, 268] width 131 height 23
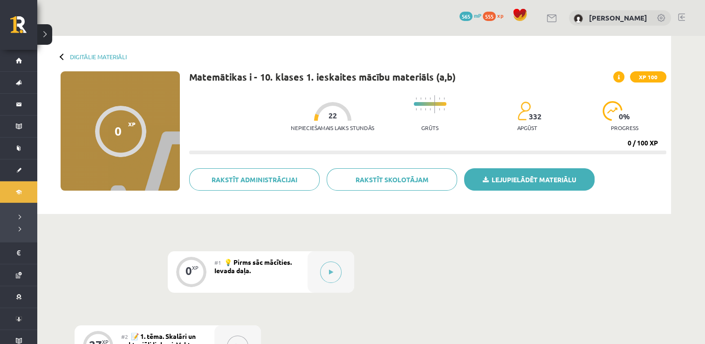
click at [515, 176] on link "Lejupielādēt materiālu" at bounding box center [529, 179] width 131 height 22
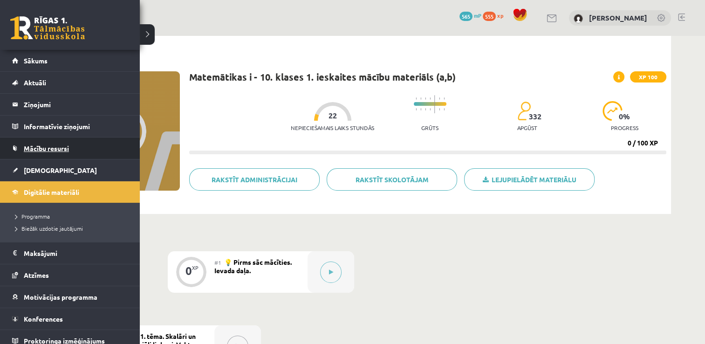
click at [49, 148] on span "Mācību resursi" at bounding box center [46, 148] width 45 height 8
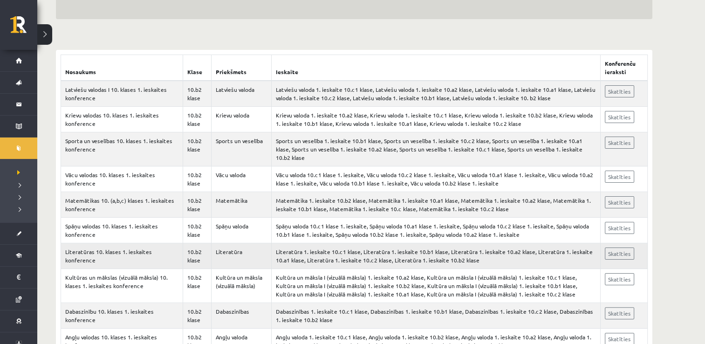
scroll to position [140, 0]
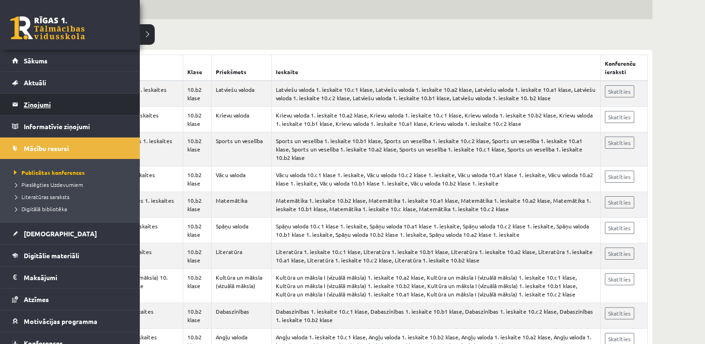
click at [22, 106] on link "Ziņojumi 0" at bounding box center [70, 104] width 116 height 21
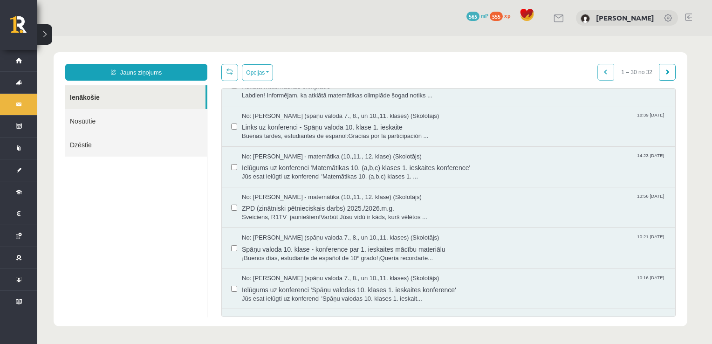
scroll to position [186, 0]
click at [329, 167] on span "Ielūgums uz konferenci 'Matemātikas 10. (a,b,c) klases 1. ieskaites konference'" at bounding box center [454, 166] width 424 height 12
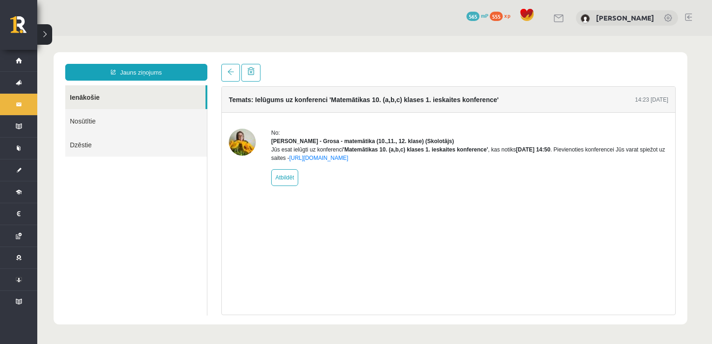
scroll to position [0, 0]
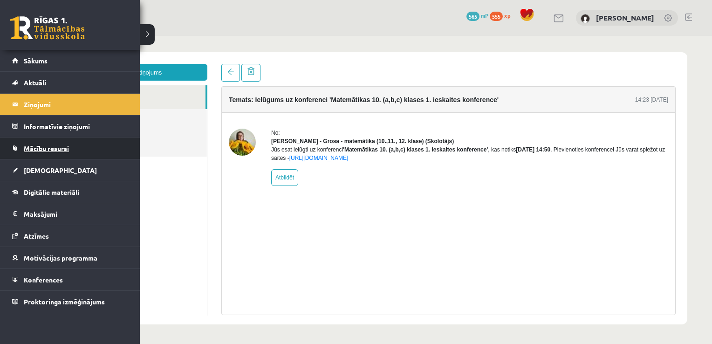
click at [53, 143] on link "Mācību resursi" at bounding box center [70, 148] width 116 height 21
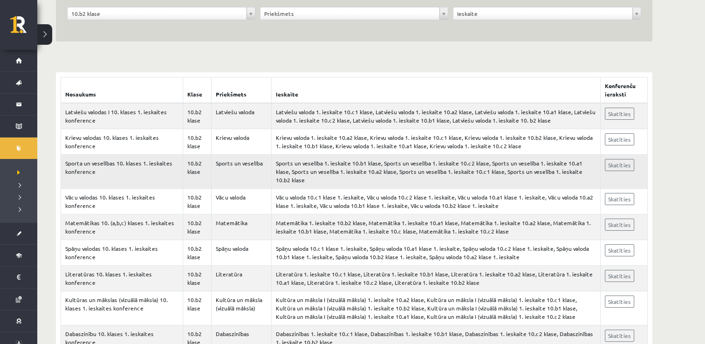
scroll to position [140, 0]
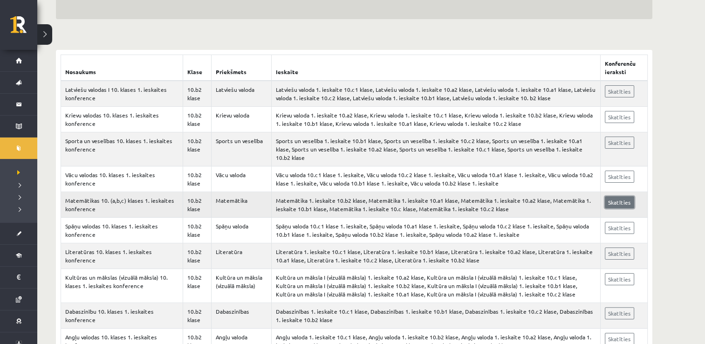
click at [613, 196] on link "Skatīties" at bounding box center [619, 202] width 29 height 12
